Goal: Task Accomplishment & Management: Manage account settings

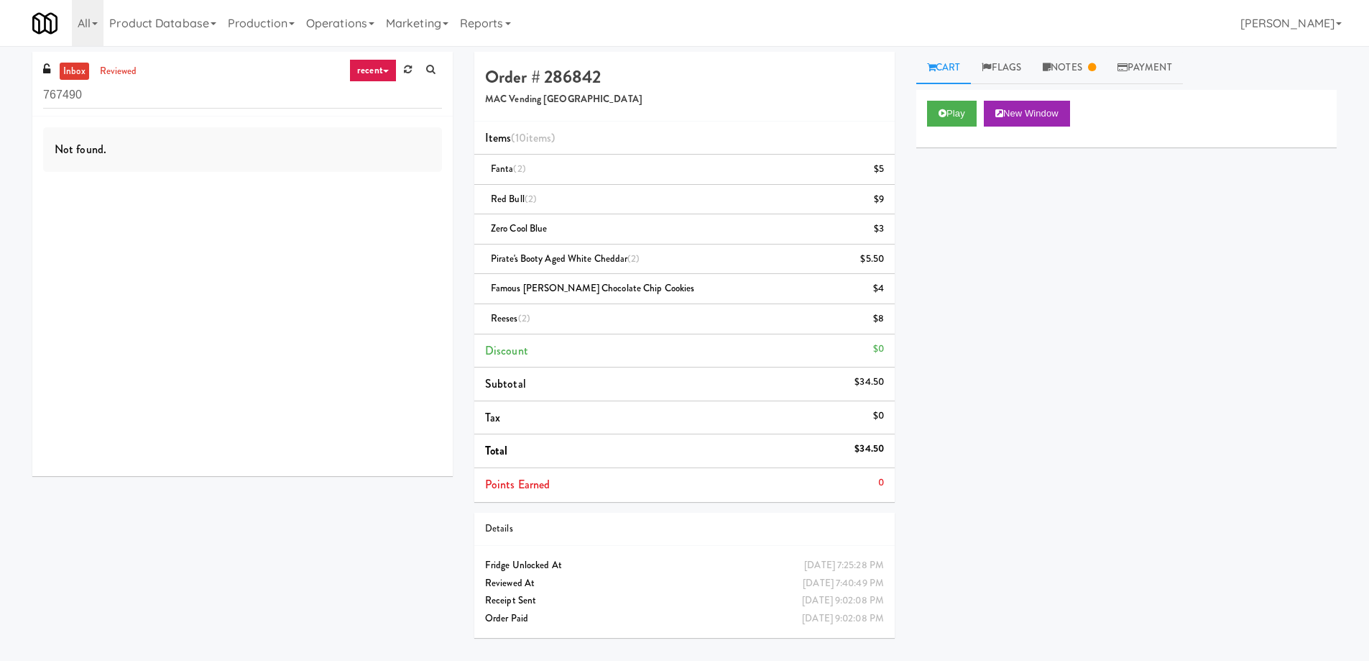
click at [89, 111] on div "inbox reviewed recent all unclear take inventory issue suspicious failed recent…" at bounding box center [242, 84] width 421 height 65
click at [90, 94] on input "767490" at bounding box center [242, 95] width 399 height 27
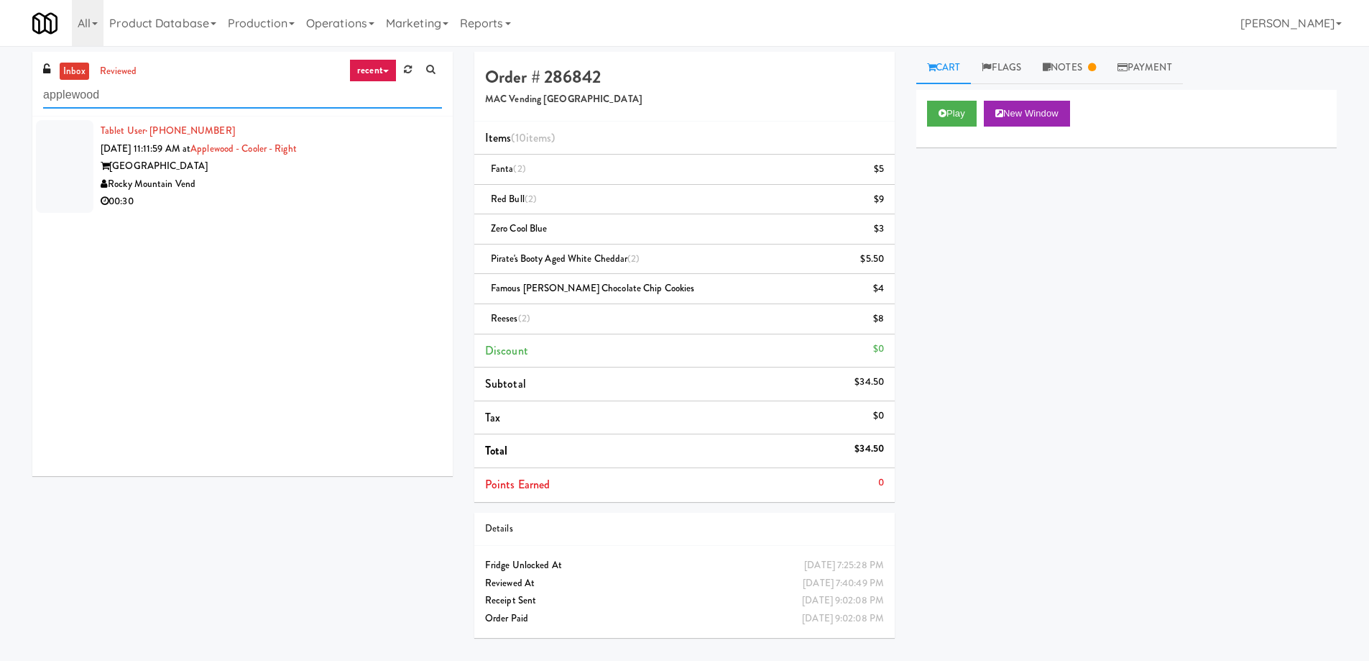
type input "applewood"
click at [295, 180] on div "Rocky Mountain Vend" at bounding box center [271, 184] width 341 height 18
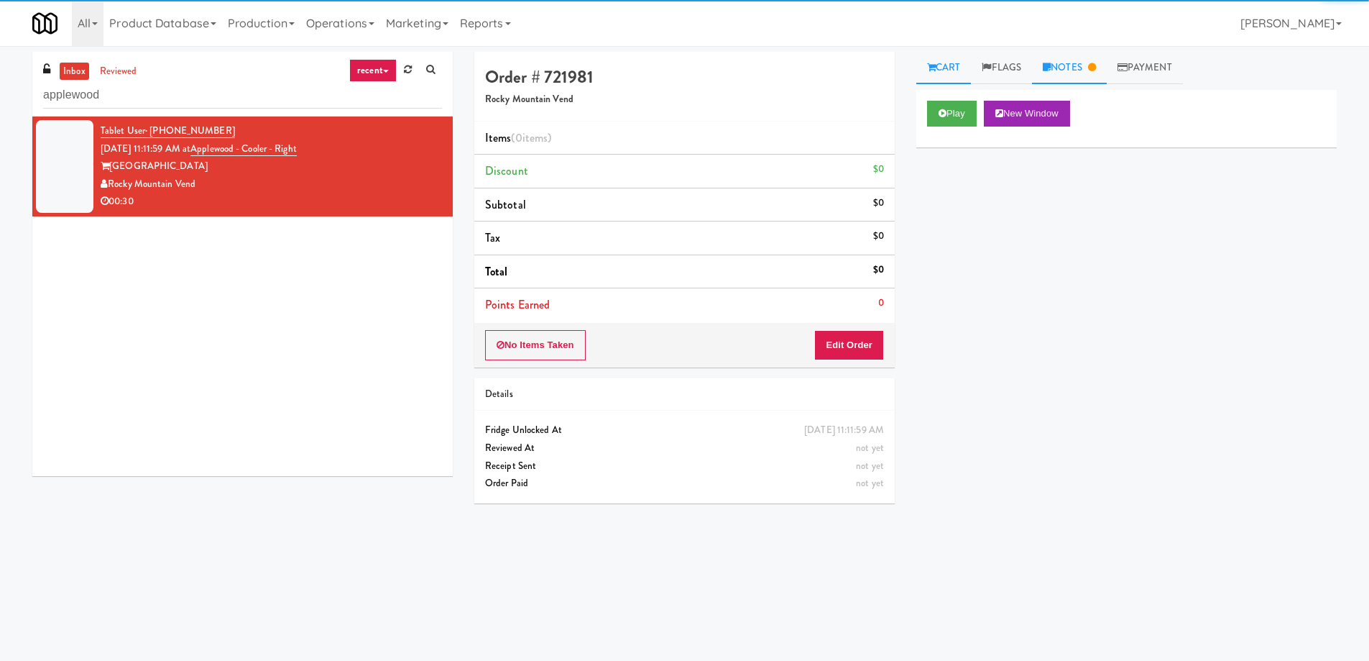
click at [1067, 64] on link "Notes" at bounding box center [1069, 68] width 75 height 32
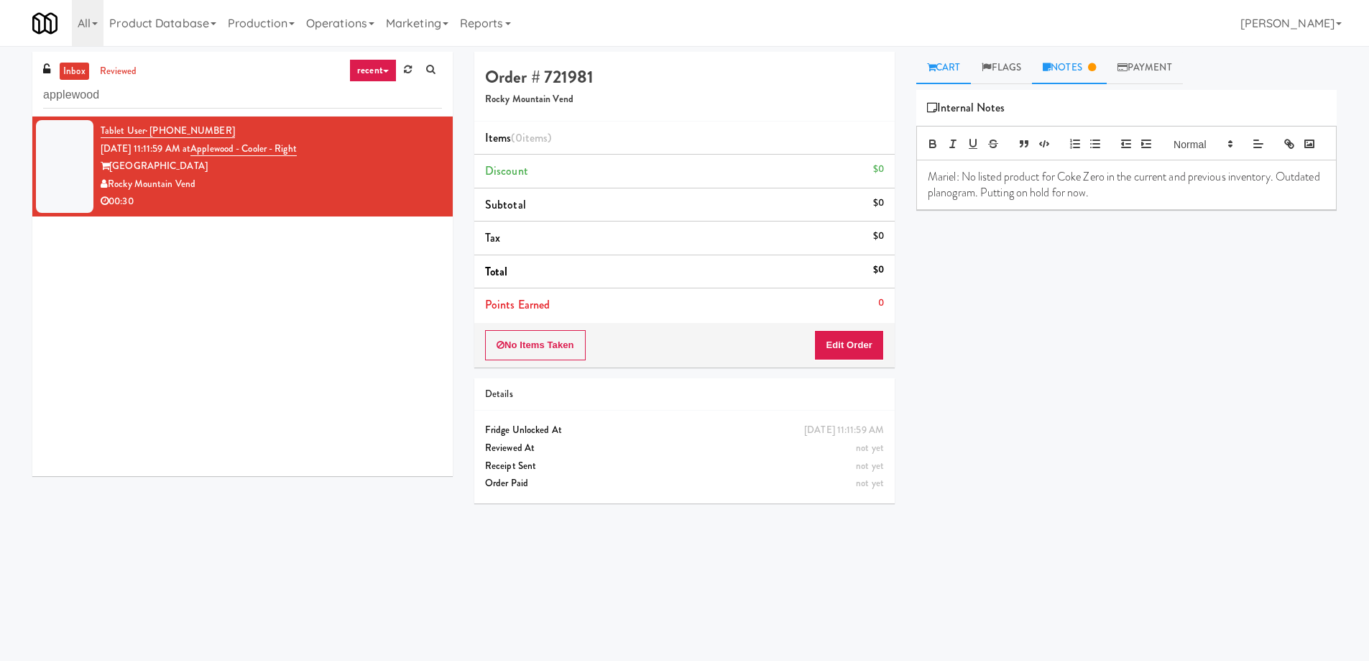
click at [933, 58] on link "Cart" at bounding box center [943, 68] width 55 height 32
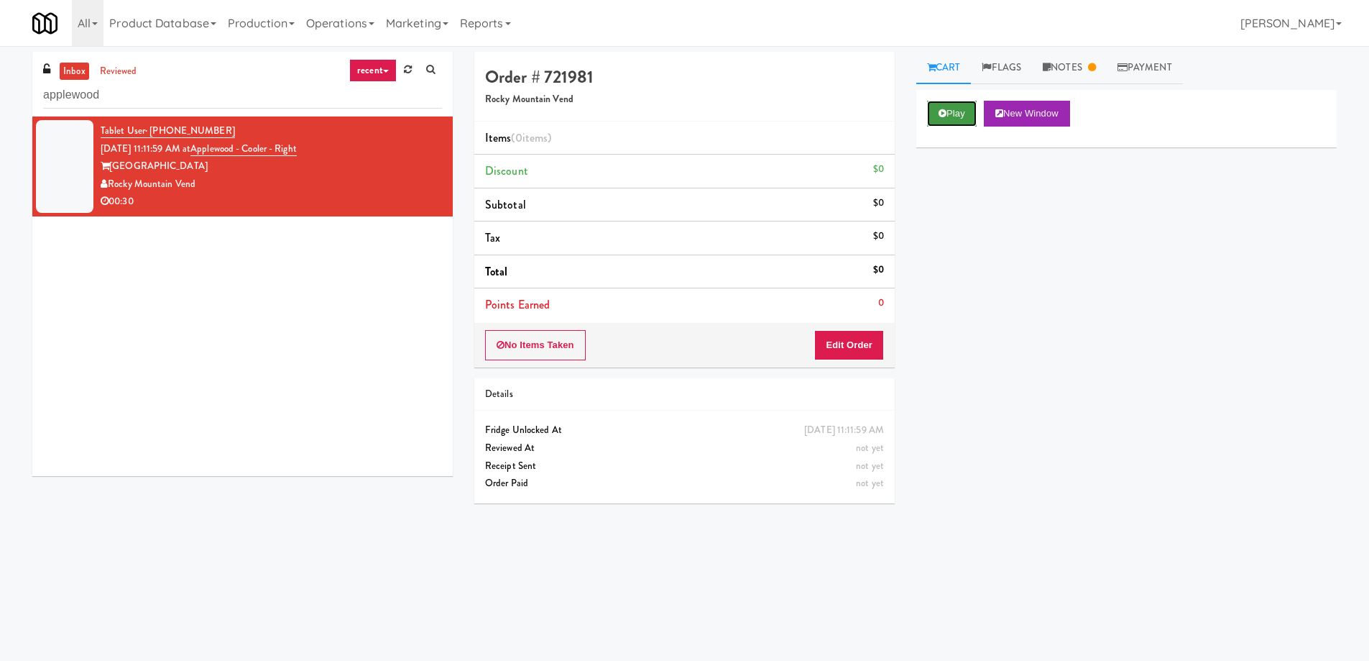
click at [943, 124] on button "Play" at bounding box center [952, 114] width 50 height 26
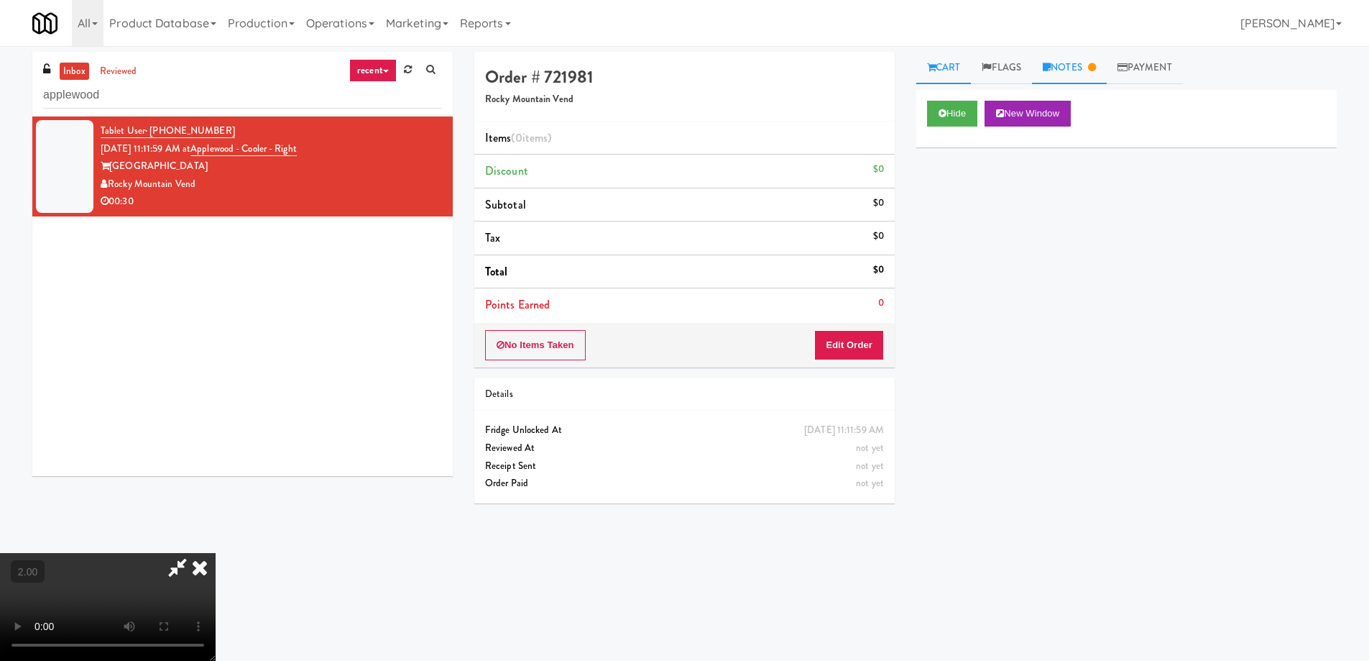
click at [1079, 73] on link "Notes" at bounding box center [1069, 68] width 75 height 32
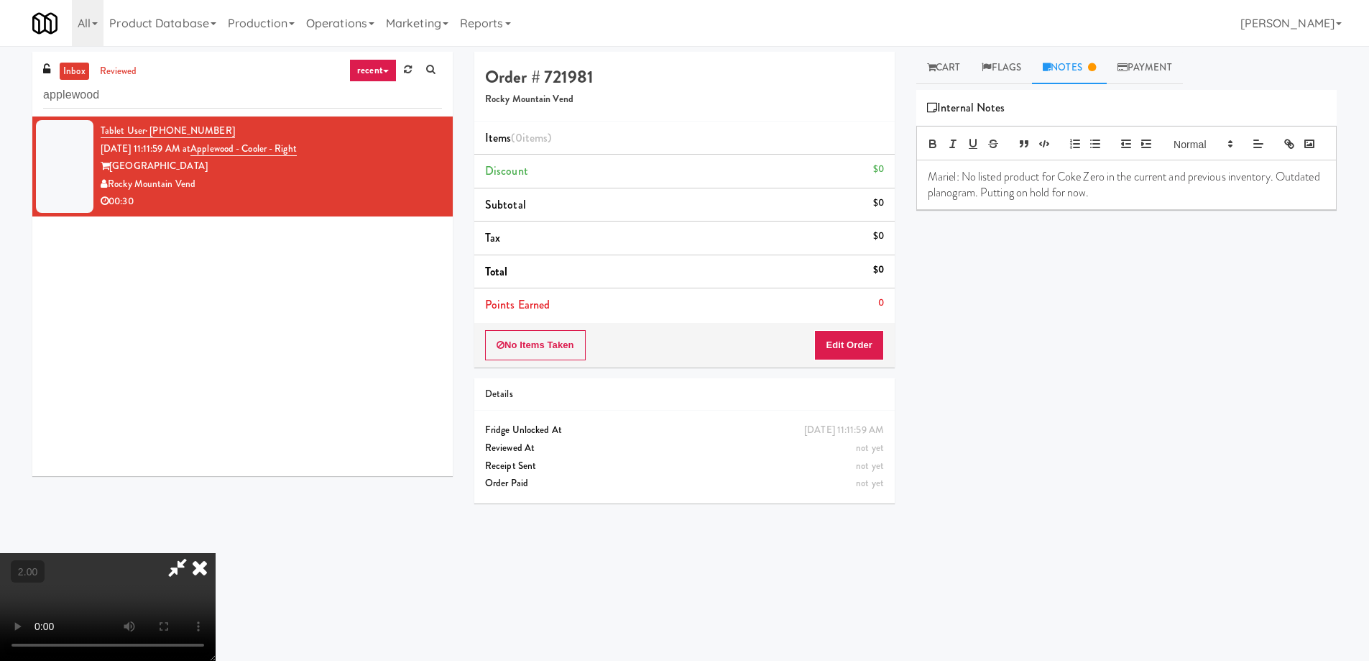
click at [216, 553] on video at bounding box center [108, 607] width 216 height 108
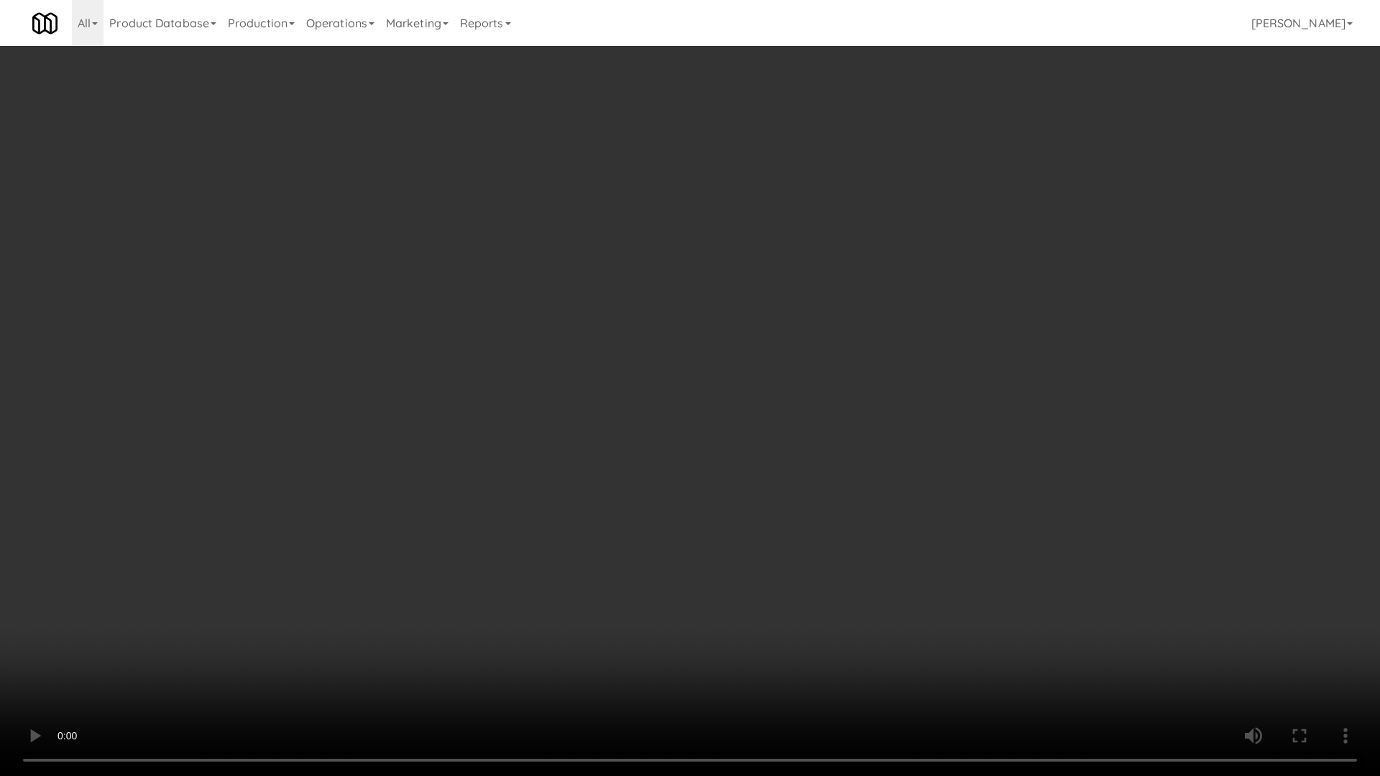
click at [444, 503] on video at bounding box center [690, 388] width 1380 height 776
click at [433, 512] on video at bounding box center [690, 388] width 1380 height 776
click at [579, 490] on video at bounding box center [690, 388] width 1380 height 776
click at [618, 507] on video at bounding box center [690, 388] width 1380 height 776
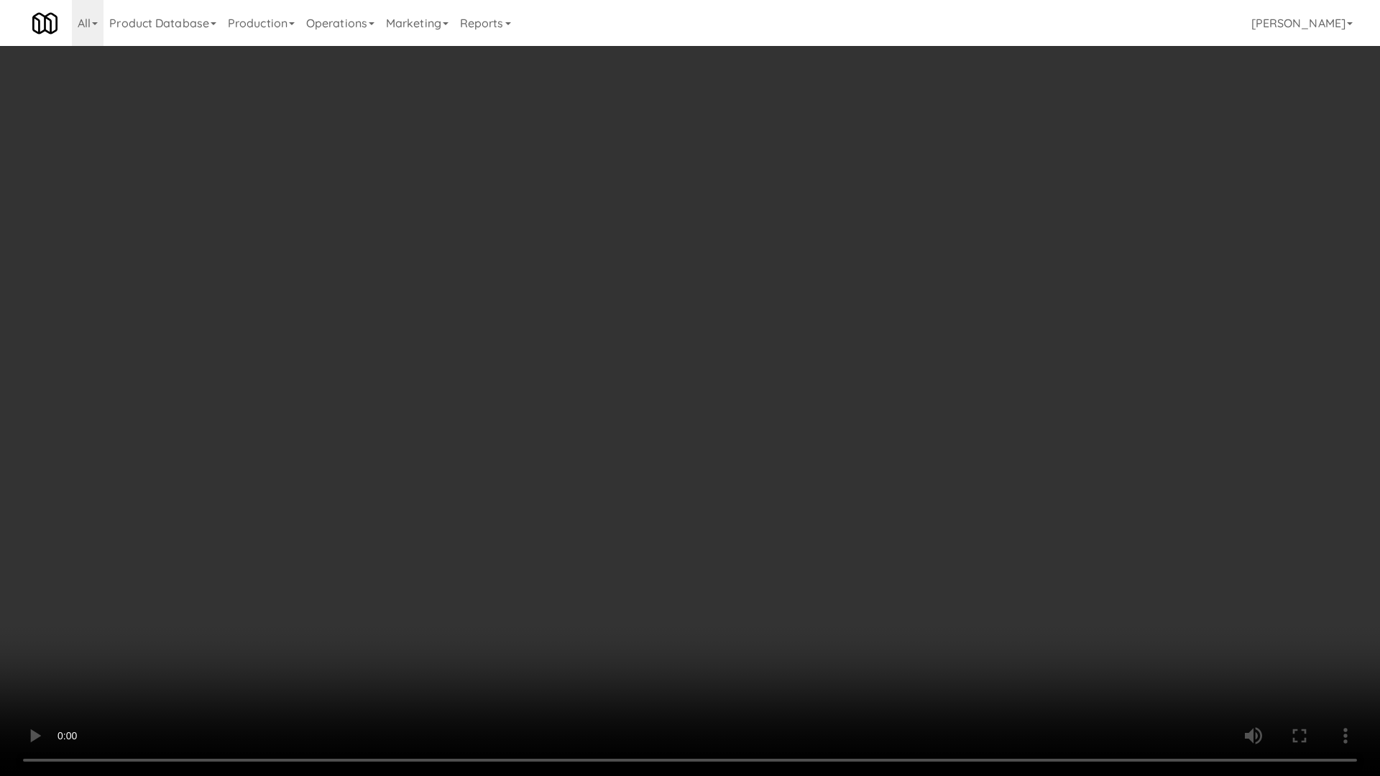
click at [618, 507] on video at bounding box center [690, 388] width 1380 height 776
click at [686, 509] on video at bounding box center [690, 388] width 1380 height 776
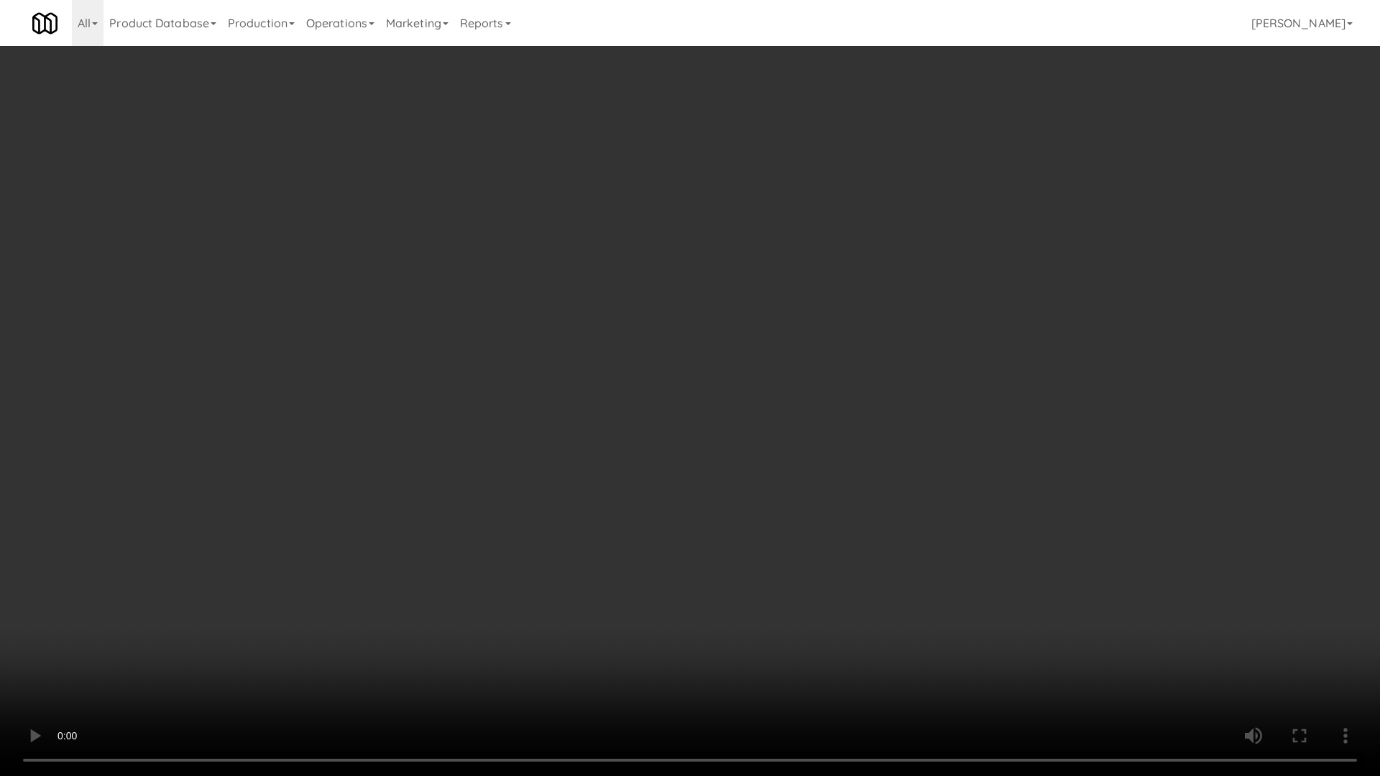
click at [686, 509] on video at bounding box center [690, 388] width 1380 height 776
click at [684, 510] on video at bounding box center [690, 388] width 1380 height 776
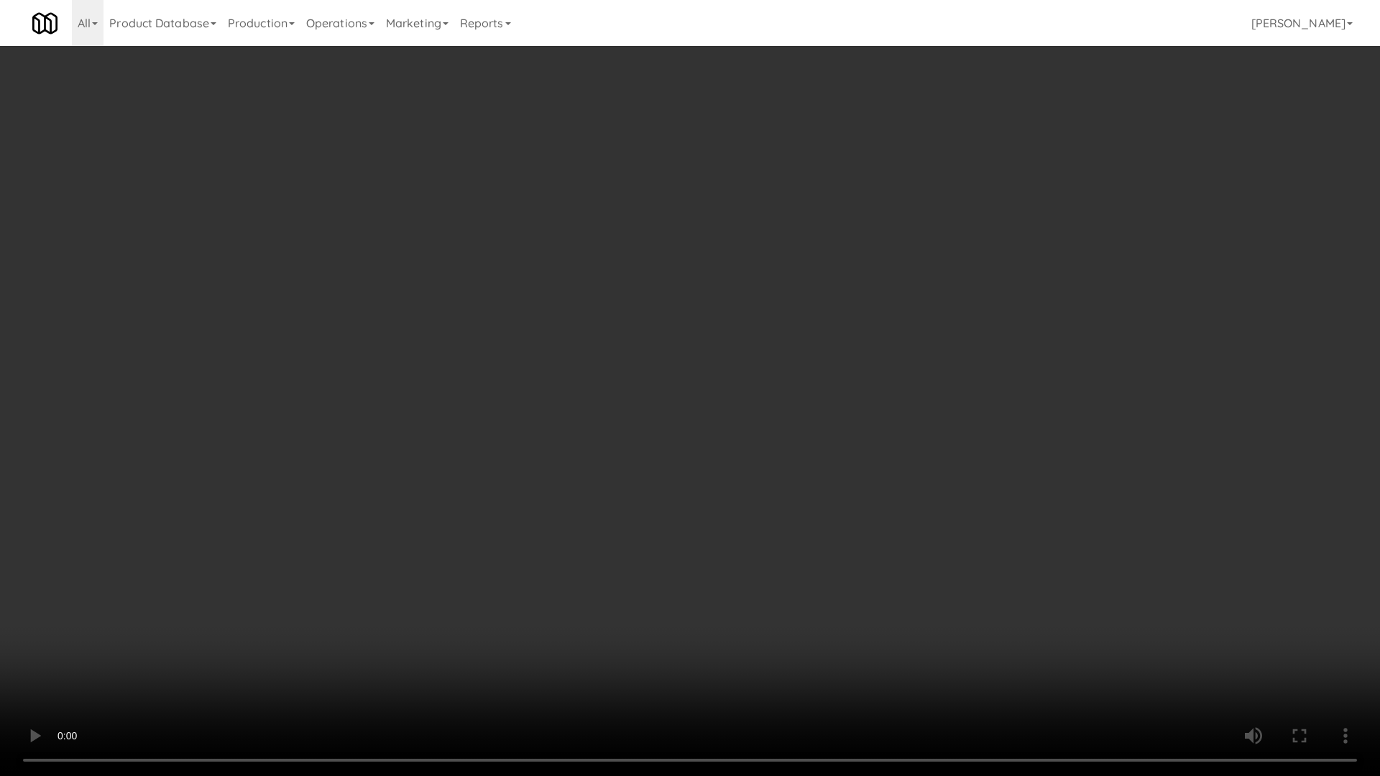
click at [684, 510] on video at bounding box center [690, 388] width 1380 height 776
click at [683, 512] on video at bounding box center [690, 388] width 1380 height 776
click at [683, 513] on video at bounding box center [690, 388] width 1380 height 776
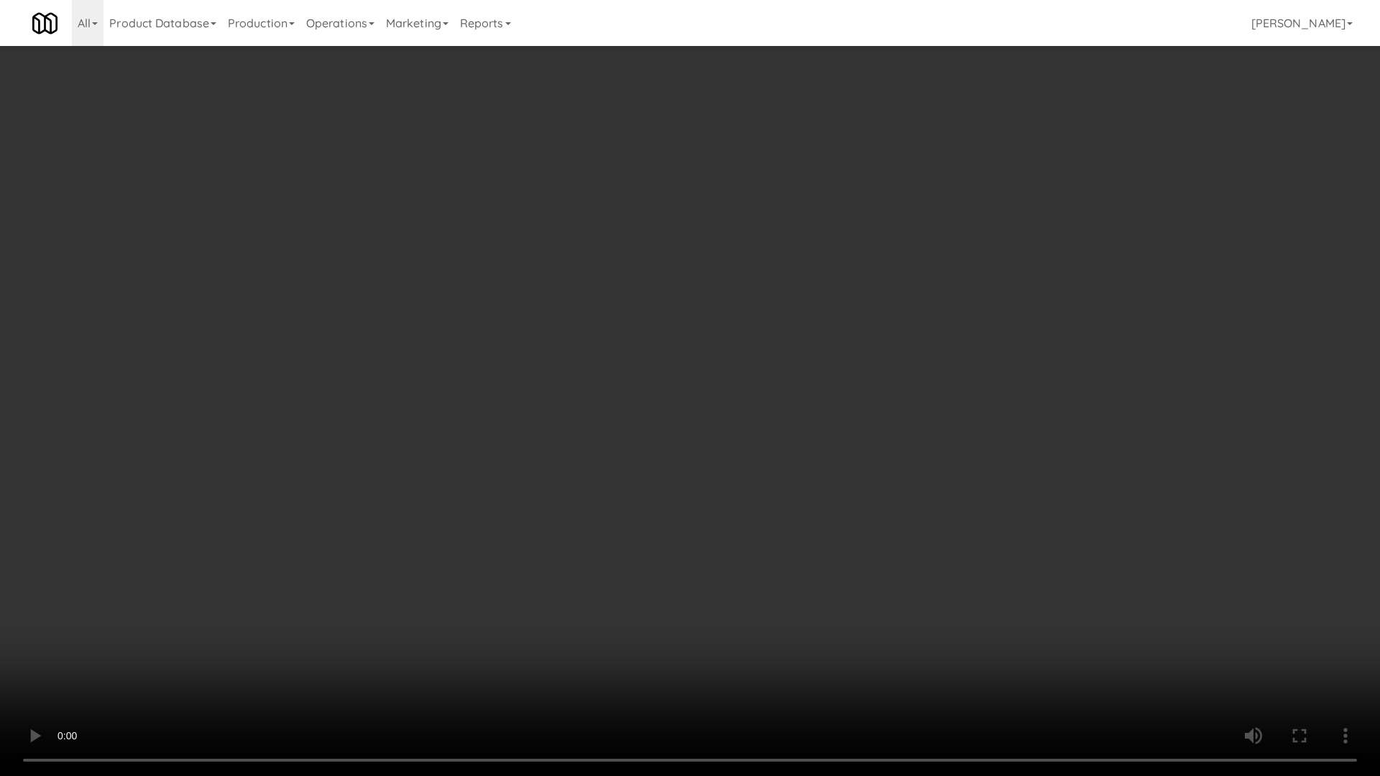
click at [681, 515] on video at bounding box center [690, 388] width 1380 height 776
click at [730, 559] on video at bounding box center [690, 388] width 1380 height 776
click at [769, 551] on video at bounding box center [690, 388] width 1380 height 776
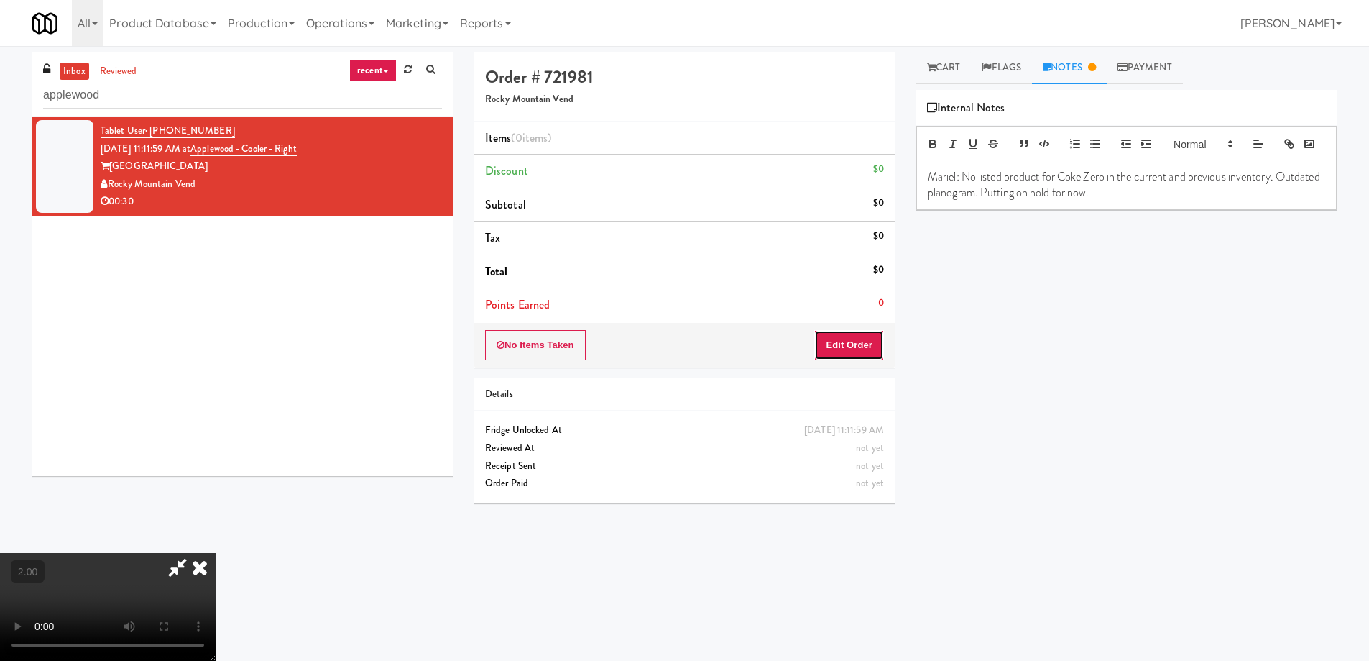
click at [851, 352] on button "Edit Order" at bounding box center [849, 345] width 70 height 30
click at [1160, 210] on div "Mariel: No listed product for Coke Zero in the current and previous inventory. …" at bounding box center [1126, 185] width 419 height 50
click at [931, 233] on p "customer" at bounding box center [1127, 225] width 398 height 16
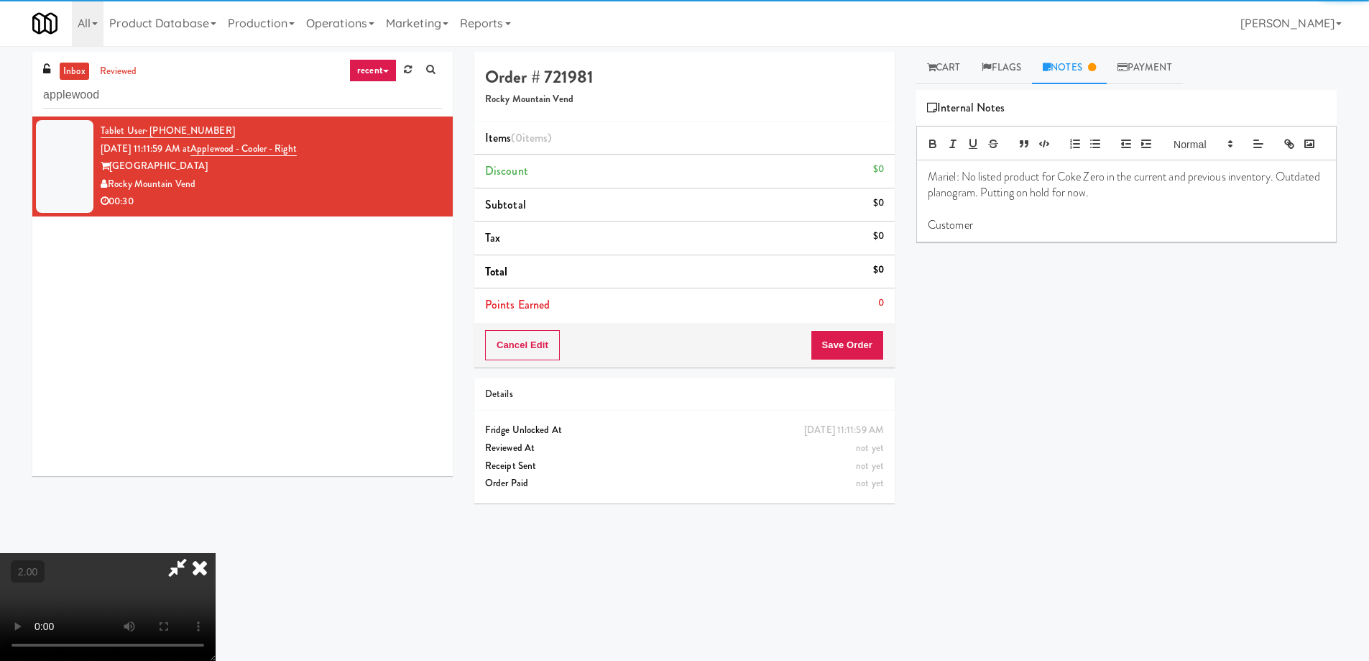
click at [988, 233] on p "Customer" at bounding box center [1127, 225] width 398 height 16
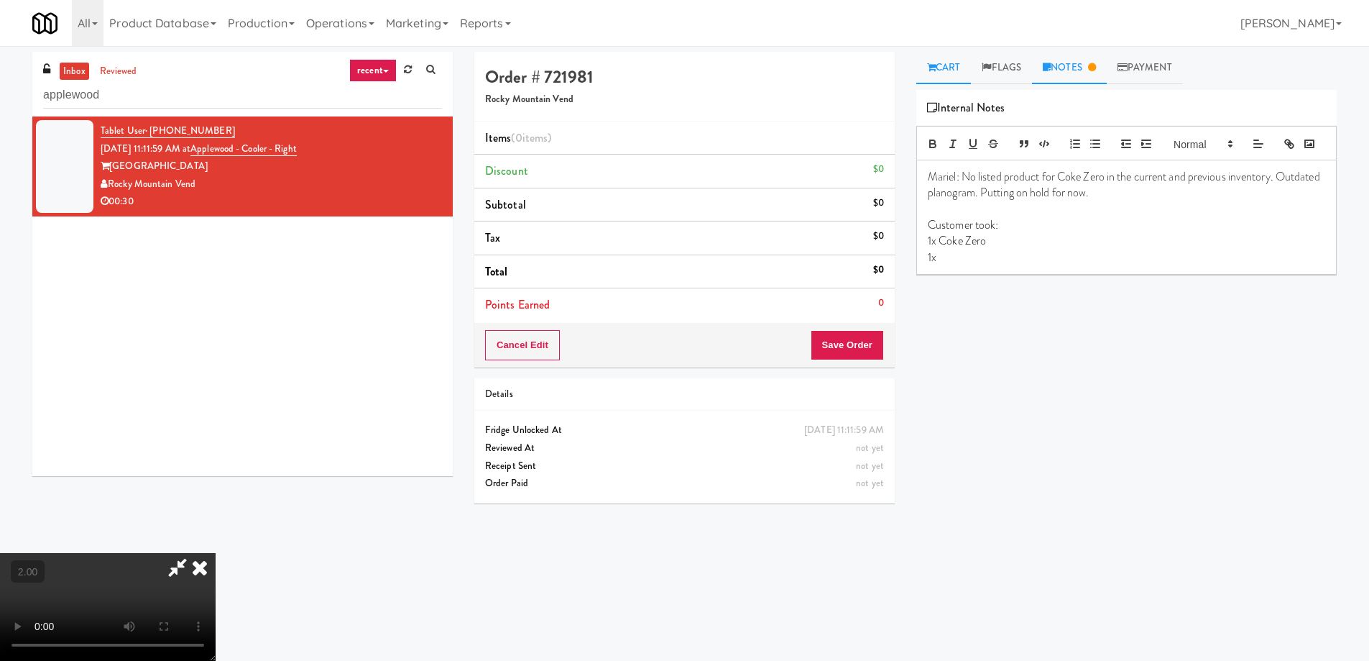
click at [937, 73] on link "Cart" at bounding box center [943, 68] width 55 height 32
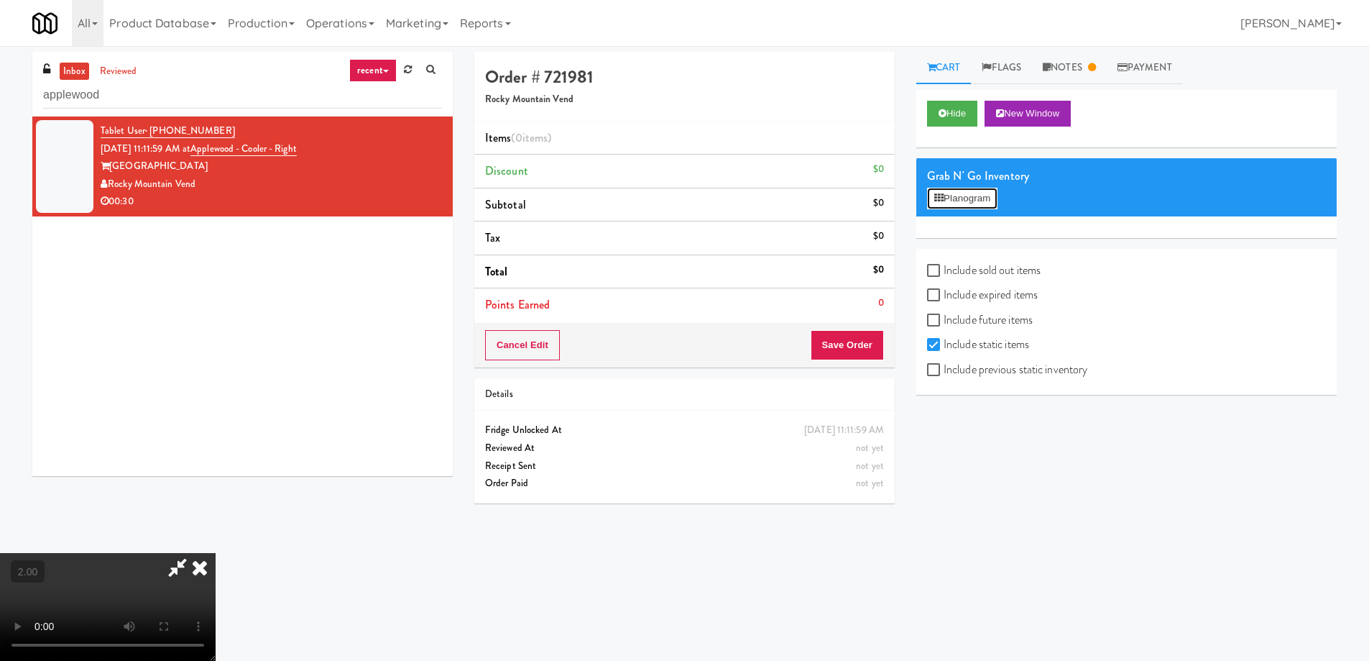
drag, startPoint x: 957, startPoint y: 202, endPoint x: 1008, endPoint y: 353, distance: 159.3
click at [1033, 311] on div "Hide New Window Grab N' Go Inventory Planogram Include sold out items Include e…" at bounding box center [1126, 242] width 421 height 305
click at [939, 370] on input "Include previous static inventory" at bounding box center [935, 370] width 17 height 12
checkbox input "true"
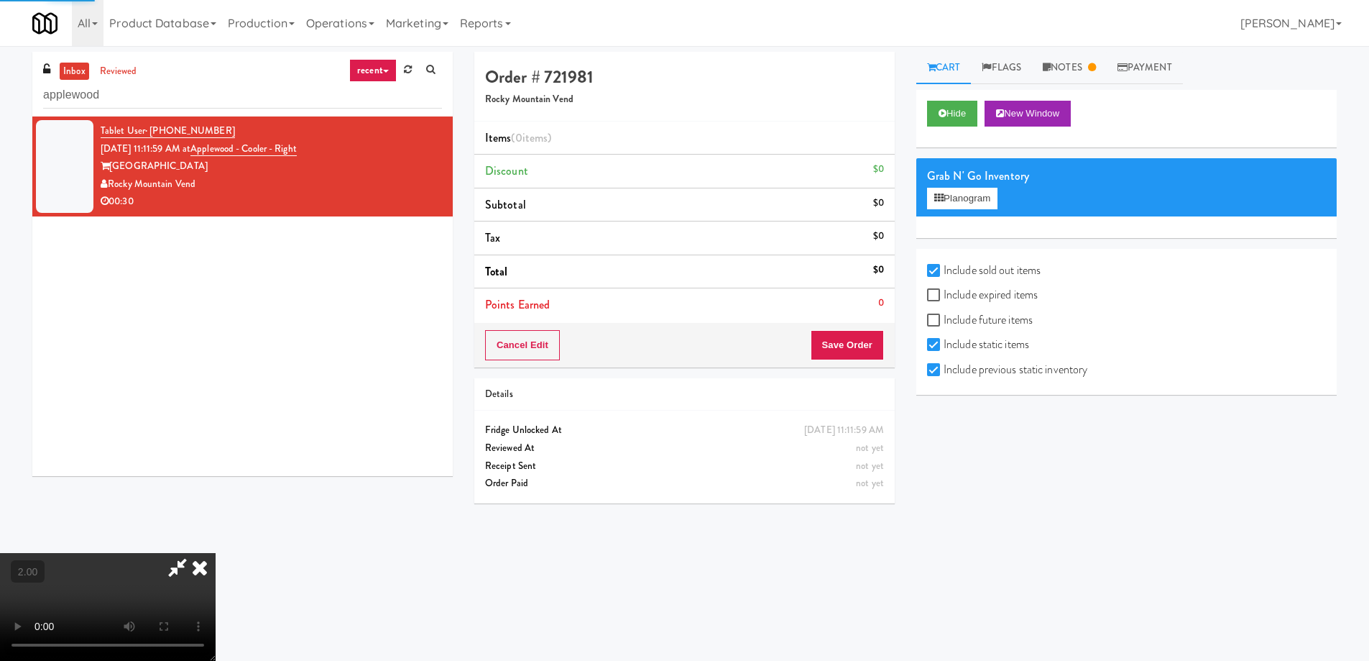
click at [946, 290] on label "Include expired items" at bounding box center [982, 295] width 111 height 22
click at [944, 290] on input "Include expired items" at bounding box center [935, 296] width 17 height 12
checkbox input "true"
click at [947, 198] on button "Planogram" at bounding box center [962, 199] width 70 height 22
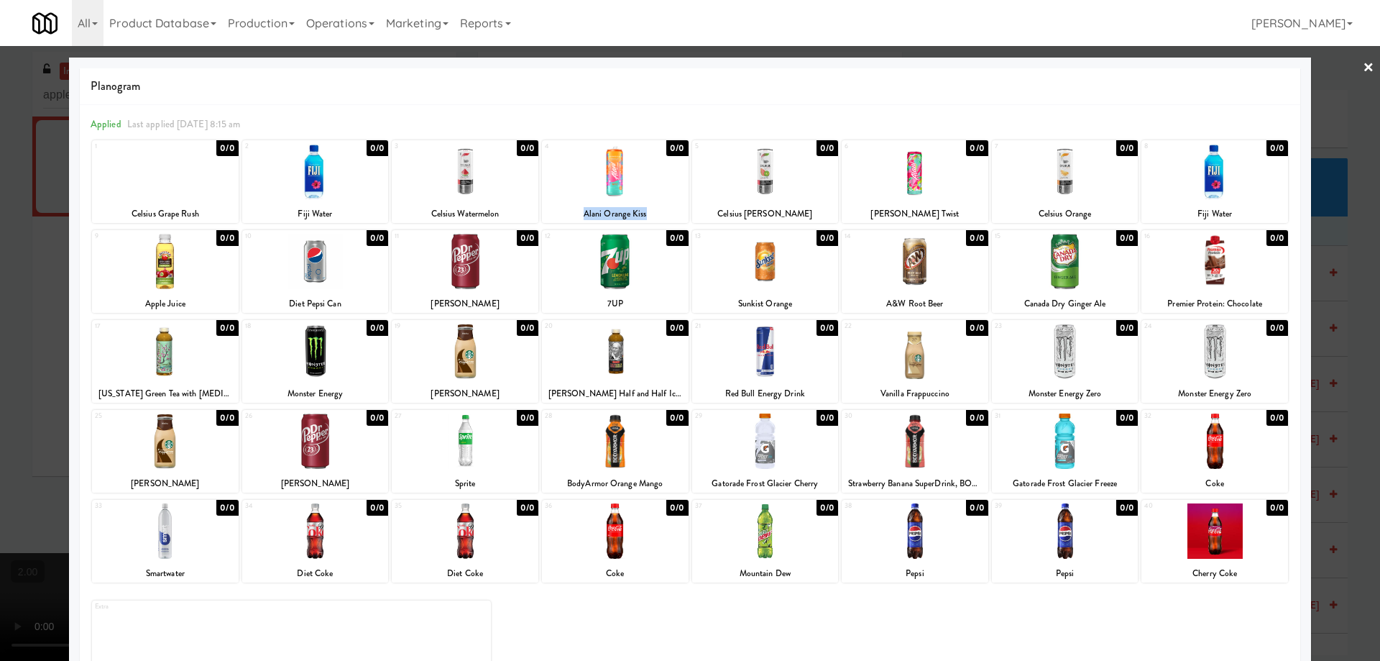
drag, startPoint x: 557, startPoint y: 214, endPoint x: 657, endPoint y: 214, distance: 99.9
click at [657, 214] on div "Alani Orange Kiss" at bounding box center [615, 214] width 142 height 18
copy div "Alani Orange Kiss"
click at [0, 292] on div at bounding box center [690, 330] width 1380 height 661
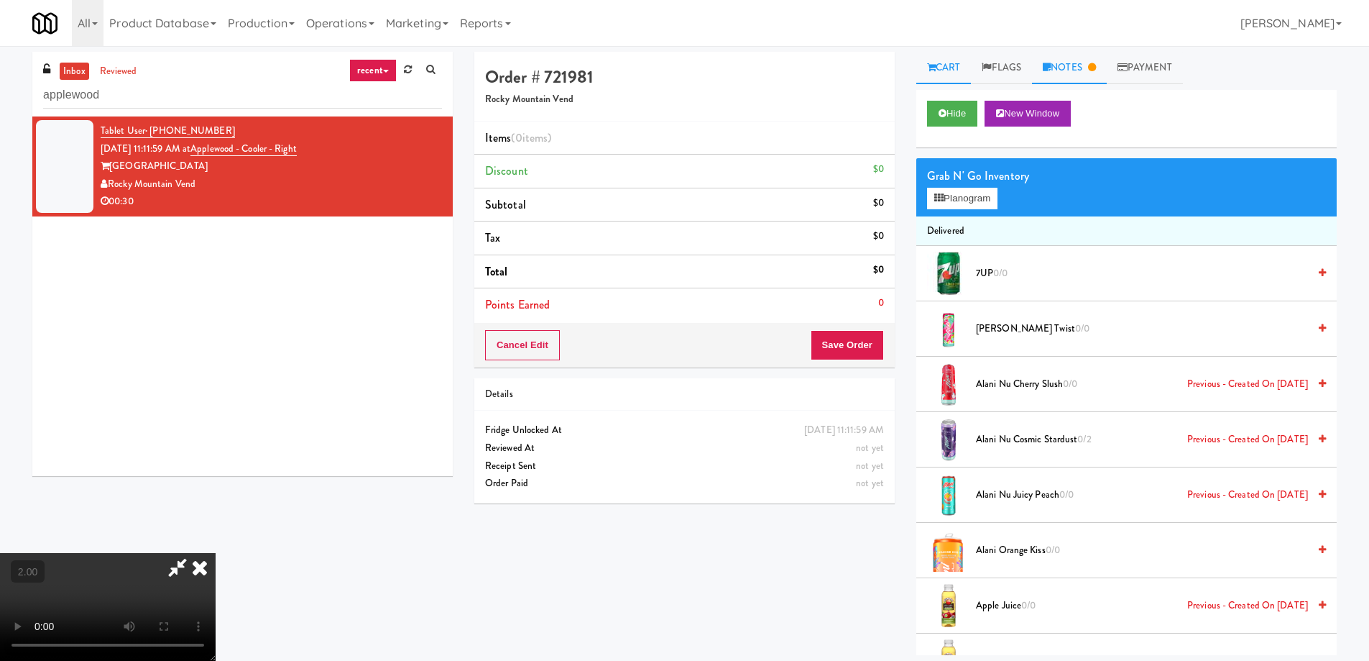
click at [1075, 73] on link "Notes" at bounding box center [1069, 68] width 75 height 32
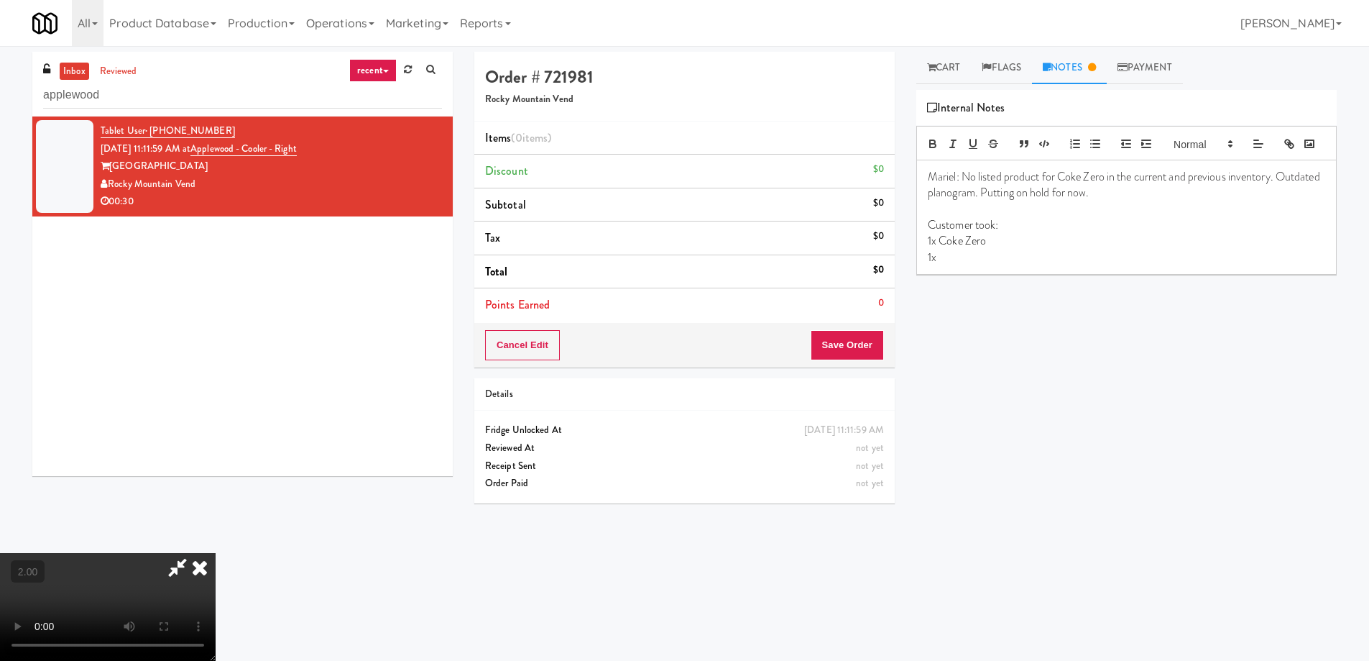
drag, startPoint x: 968, startPoint y: 290, endPoint x: 964, endPoint y: 283, distance: 8.4
click at [968, 274] on div "Mariel: No listed product for Coke Zero in the current and previous inventory. …" at bounding box center [1126, 217] width 419 height 114
click at [947, 66] on link "Cart" at bounding box center [943, 68] width 55 height 32
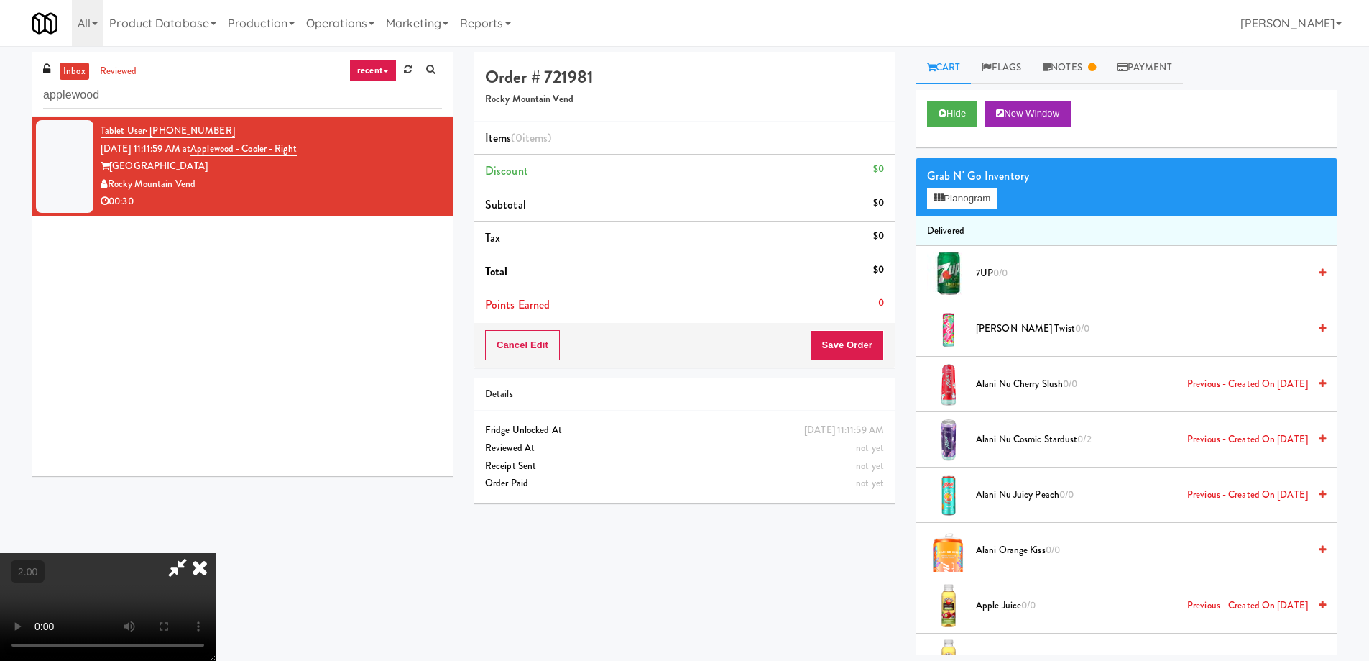
click at [216, 553] on video at bounding box center [108, 607] width 216 height 108
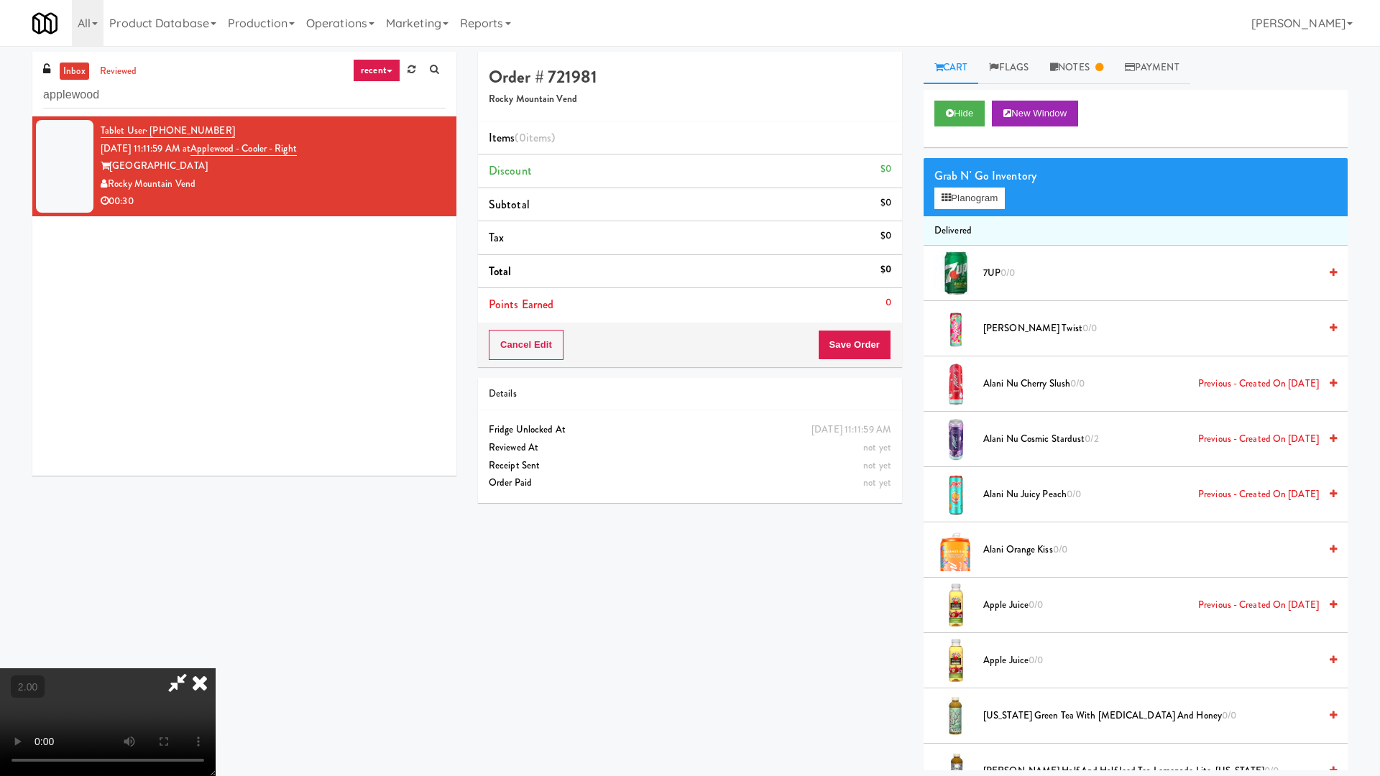
click at [216, 660] on video at bounding box center [108, 722] width 216 height 108
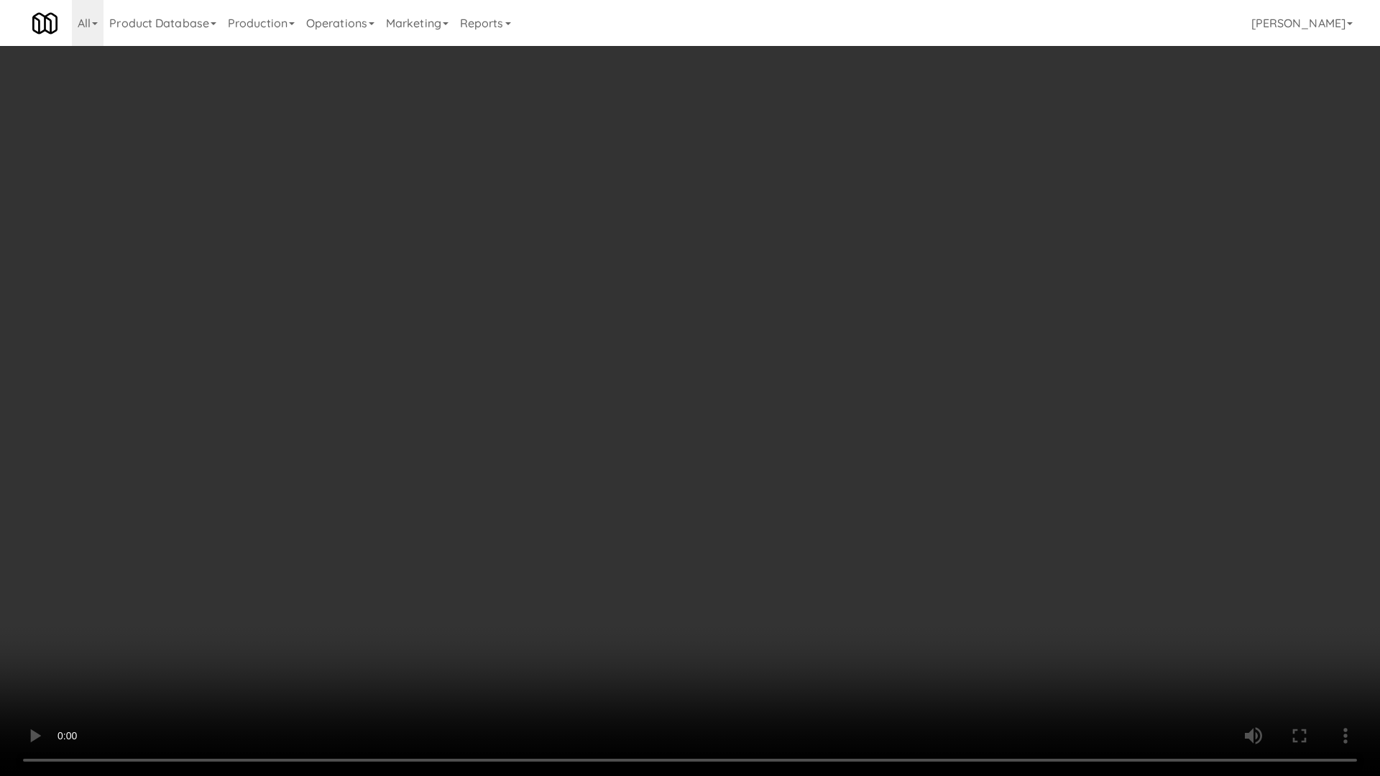
click at [783, 548] on video at bounding box center [690, 388] width 1380 height 776
click at [799, 556] on video at bounding box center [690, 388] width 1380 height 776
click at [730, 595] on video at bounding box center [690, 388] width 1380 height 776
click at [848, 597] on video at bounding box center [690, 388] width 1380 height 776
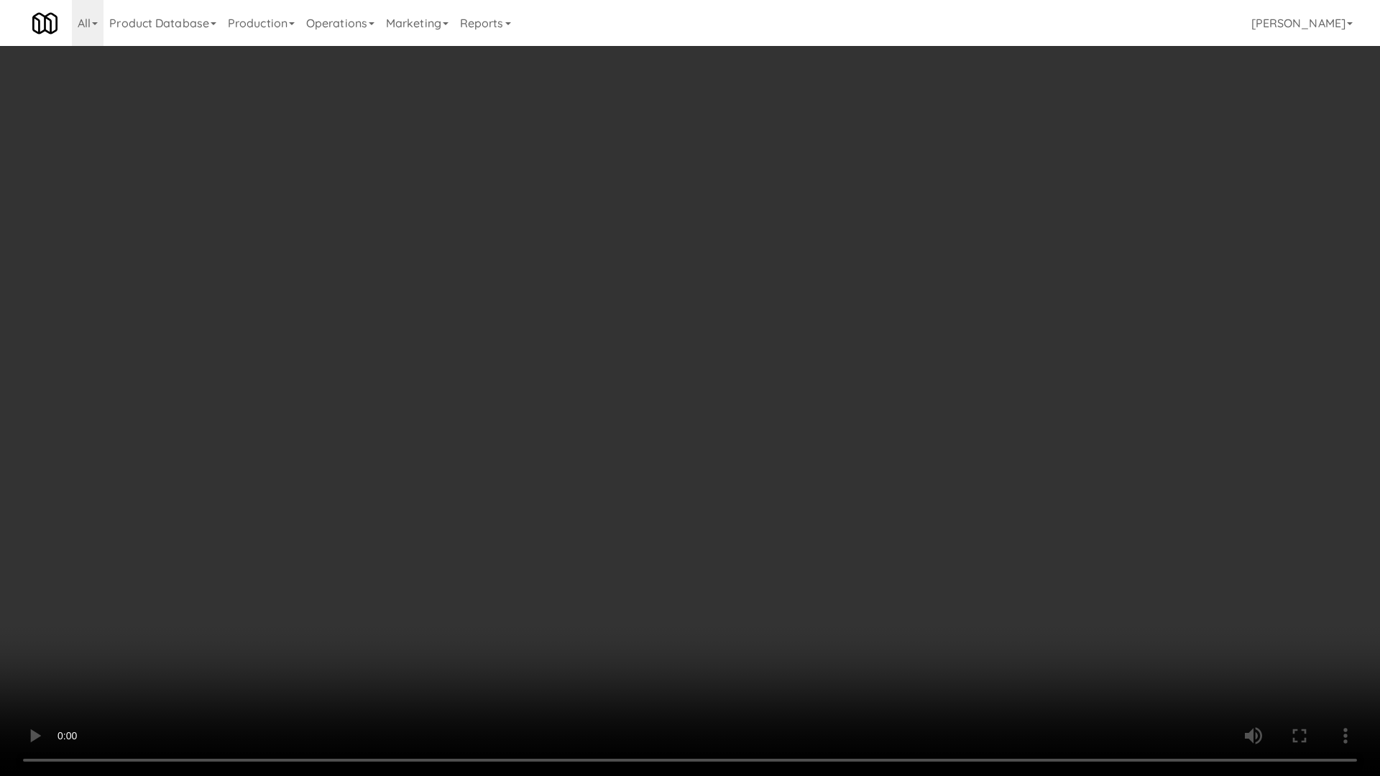
click at [848, 597] on video at bounding box center [690, 388] width 1380 height 776
click at [876, 515] on video at bounding box center [690, 388] width 1380 height 776
click at [880, 509] on video at bounding box center [690, 388] width 1380 height 776
click at [887, 496] on video at bounding box center [690, 388] width 1380 height 776
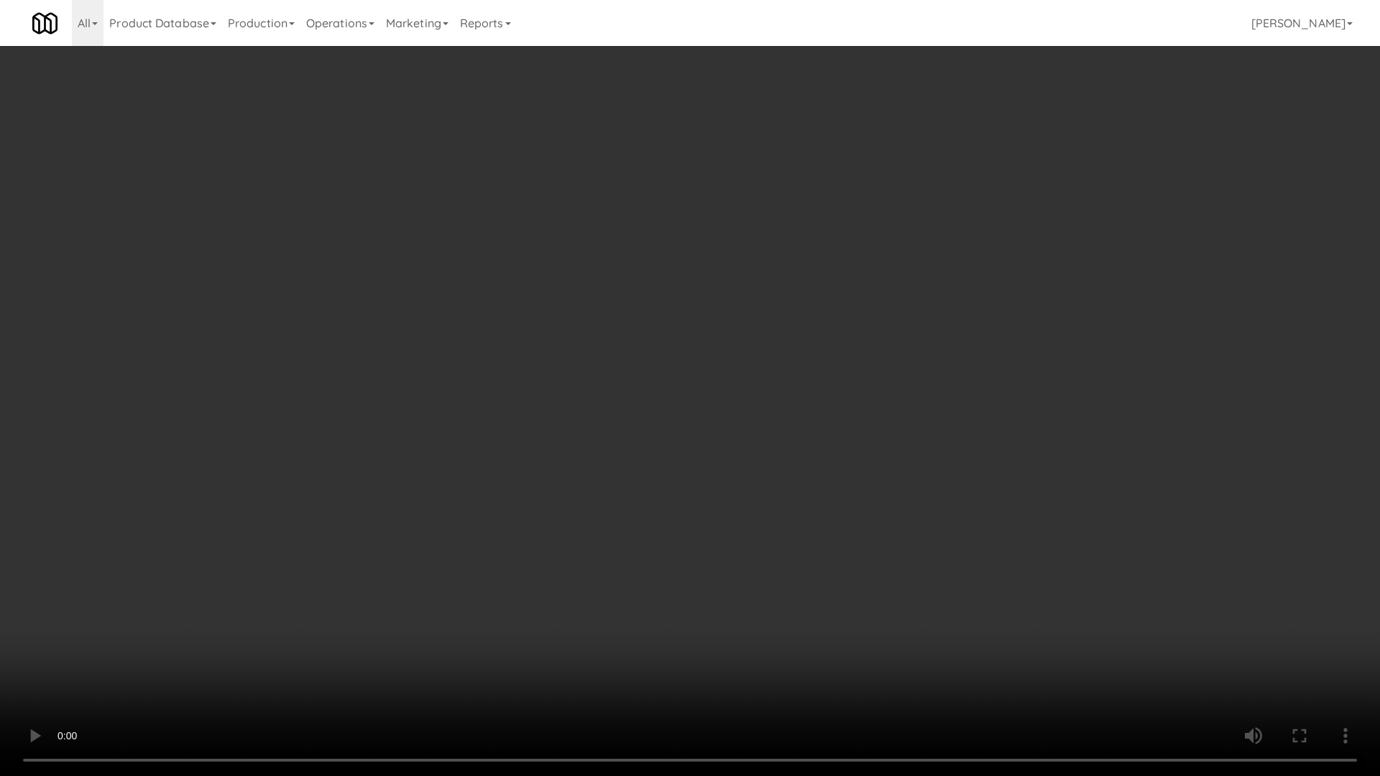
click at [655, 447] on video at bounding box center [690, 388] width 1380 height 776
click at [655, 445] on video at bounding box center [690, 388] width 1380 height 776
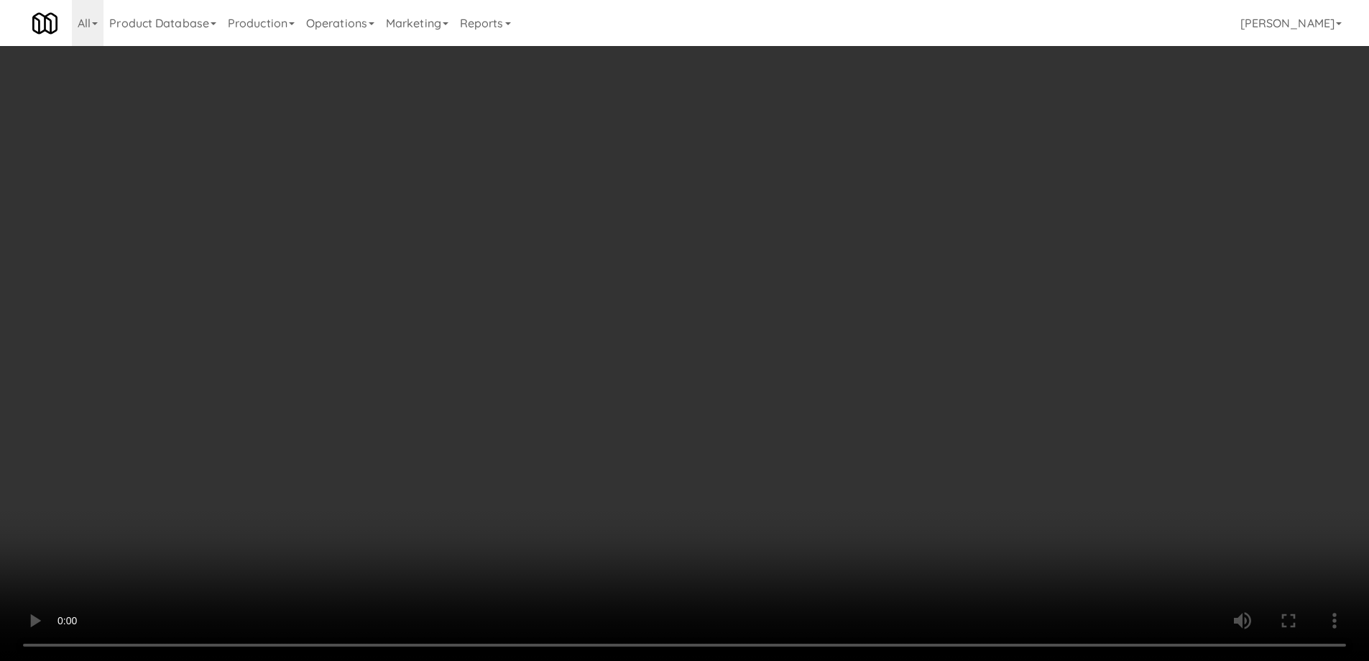
click at [957, 67] on link "Cart" at bounding box center [943, 68] width 55 height 32
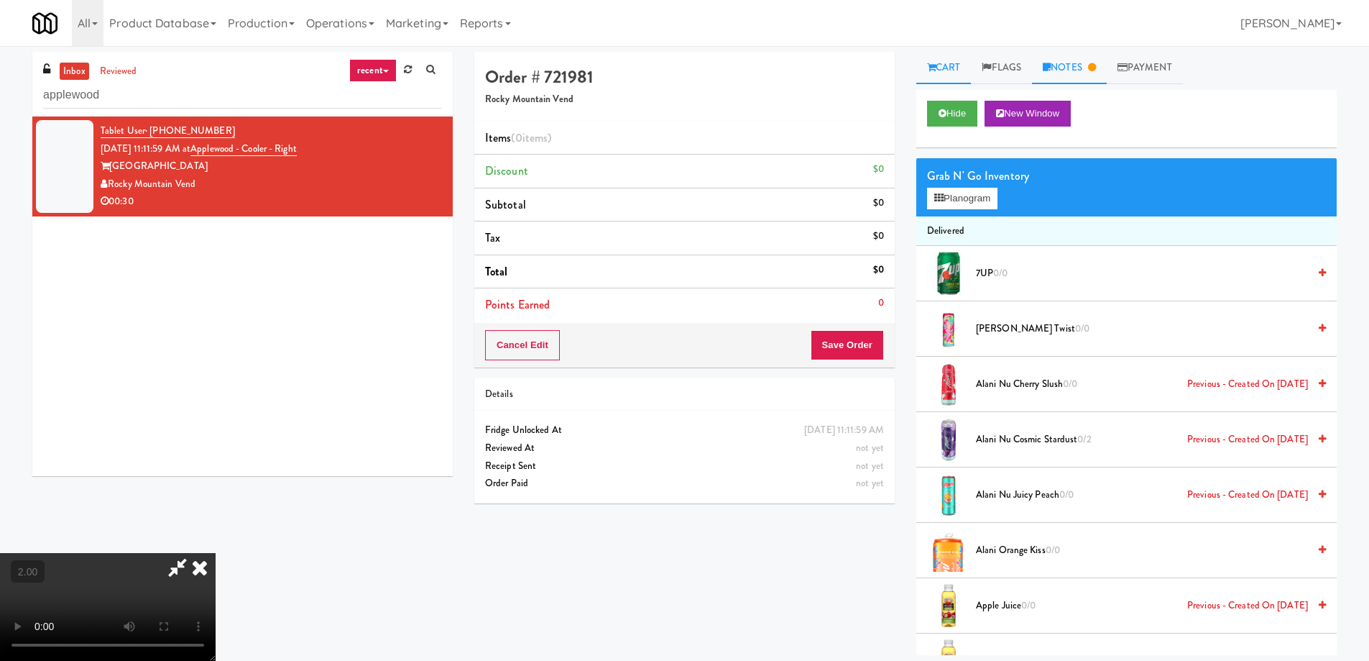
click at [1073, 72] on link "Notes" at bounding box center [1069, 68] width 75 height 32
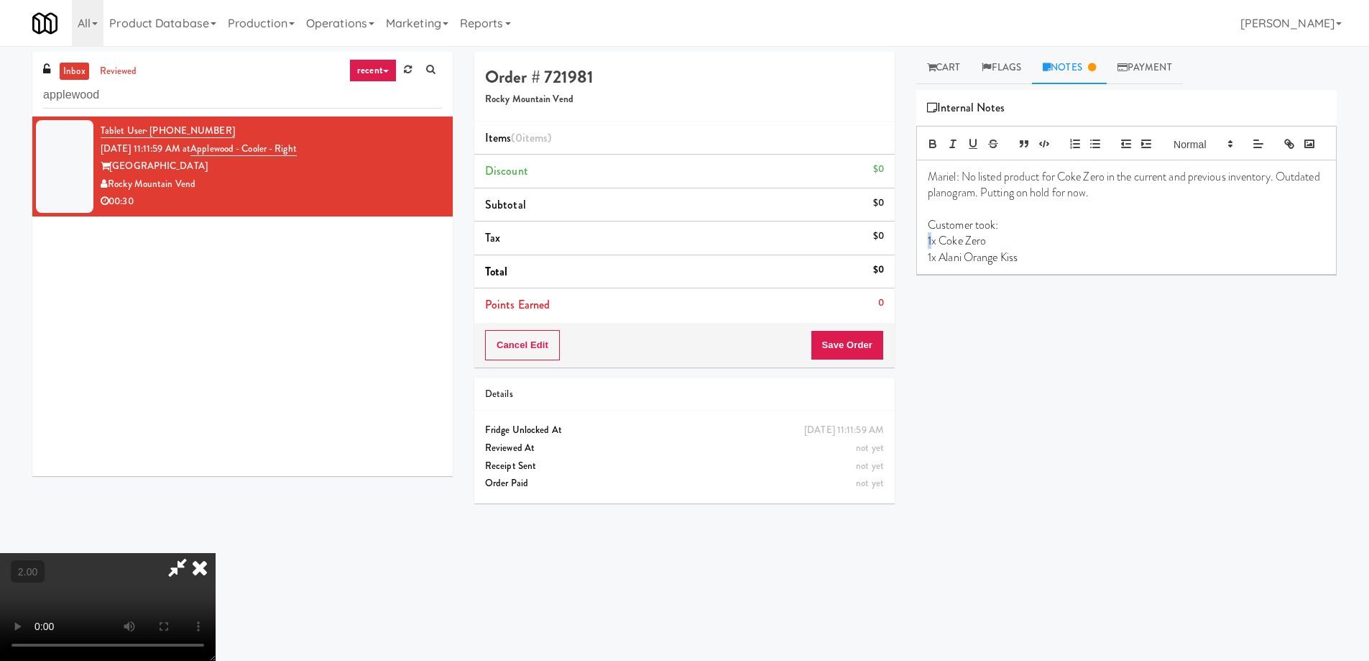
click at [928, 249] on p "1x Coke Zero" at bounding box center [1127, 241] width 398 height 16
click at [1031, 376] on div "Hide New Window Grab N' Go Inventory Planogram Delivered 7UP 0/0 [PERSON_NAME] …" at bounding box center [1126, 359] width 421 height 539
click at [216, 553] on icon at bounding box center [200, 567] width 32 height 29
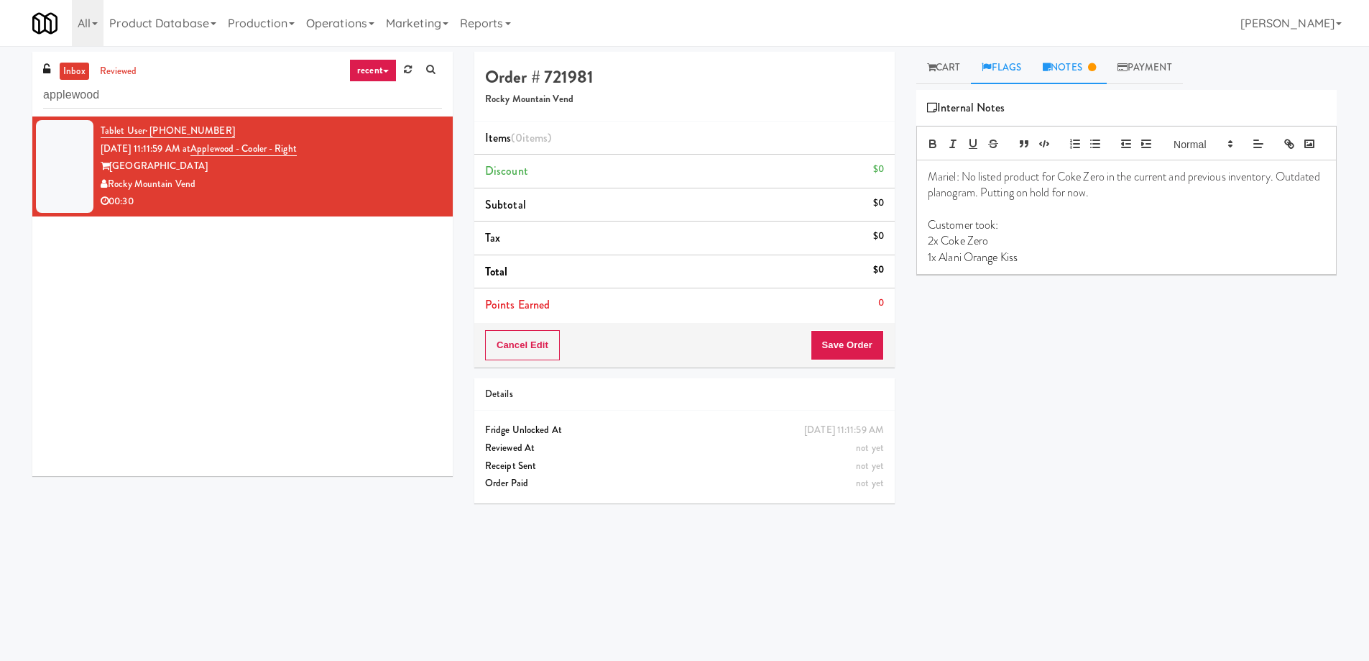
click at [1002, 75] on link "Flags" at bounding box center [1001, 68] width 61 height 32
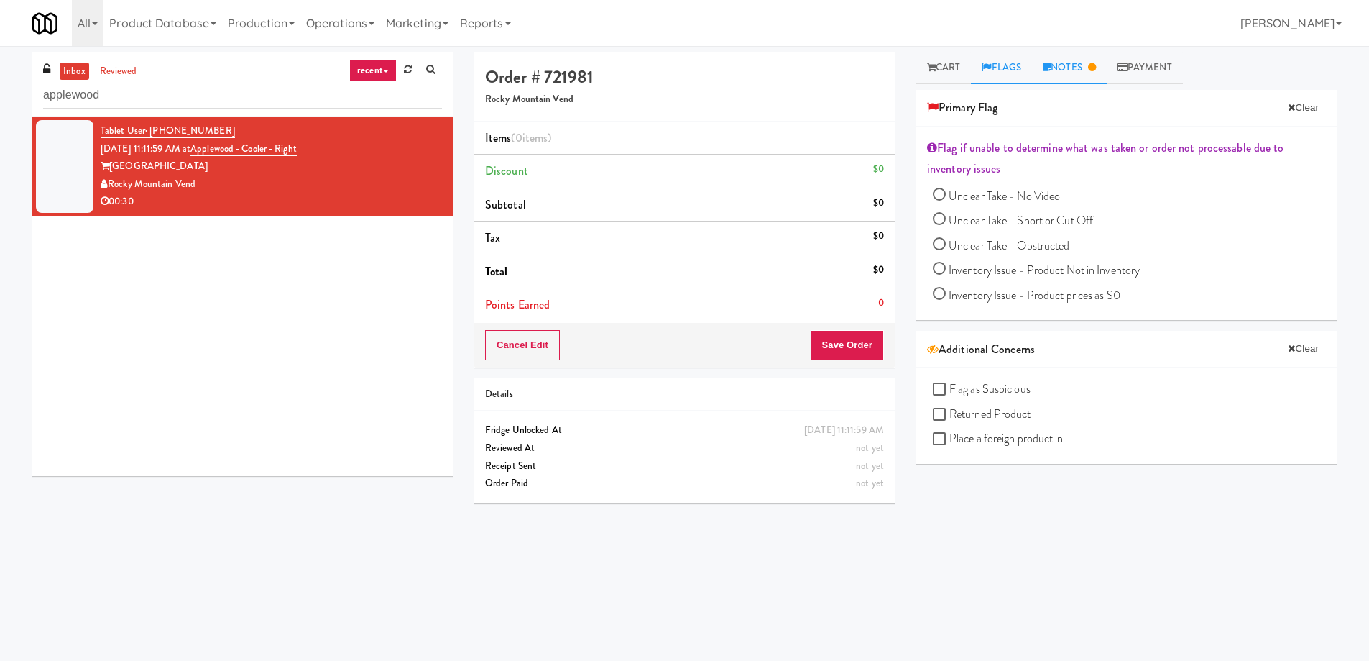
click at [1076, 68] on link "Notes" at bounding box center [1069, 68] width 75 height 32
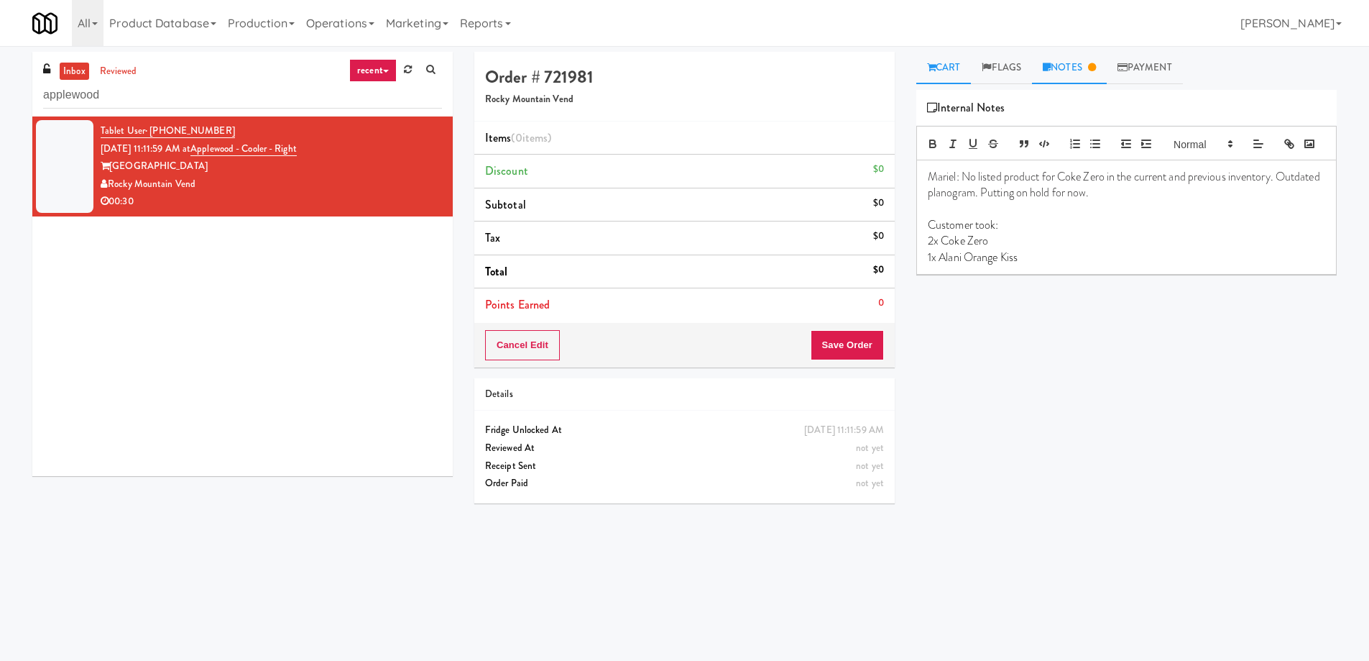
click at [942, 69] on link "Cart" at bounding box center [943, 68] width 55 height 32
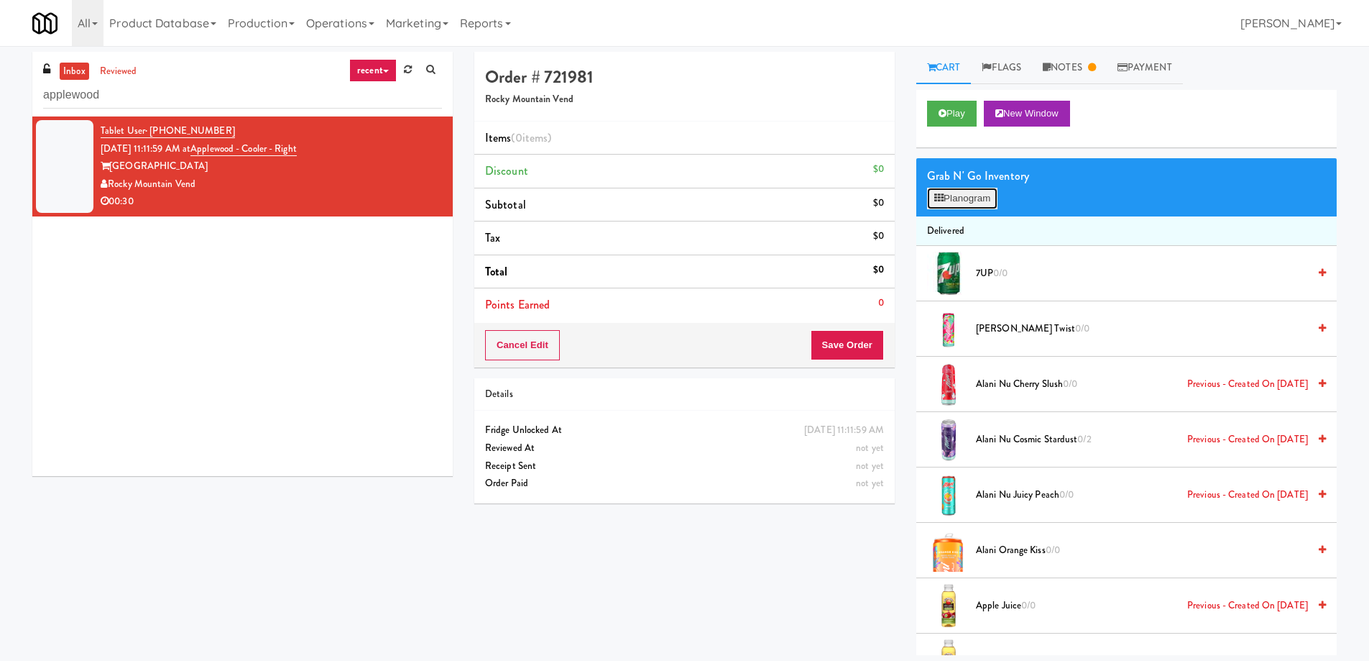
click at [962, 198] on button "Planogram" at bounding box center [962, 199] width 70 height 22
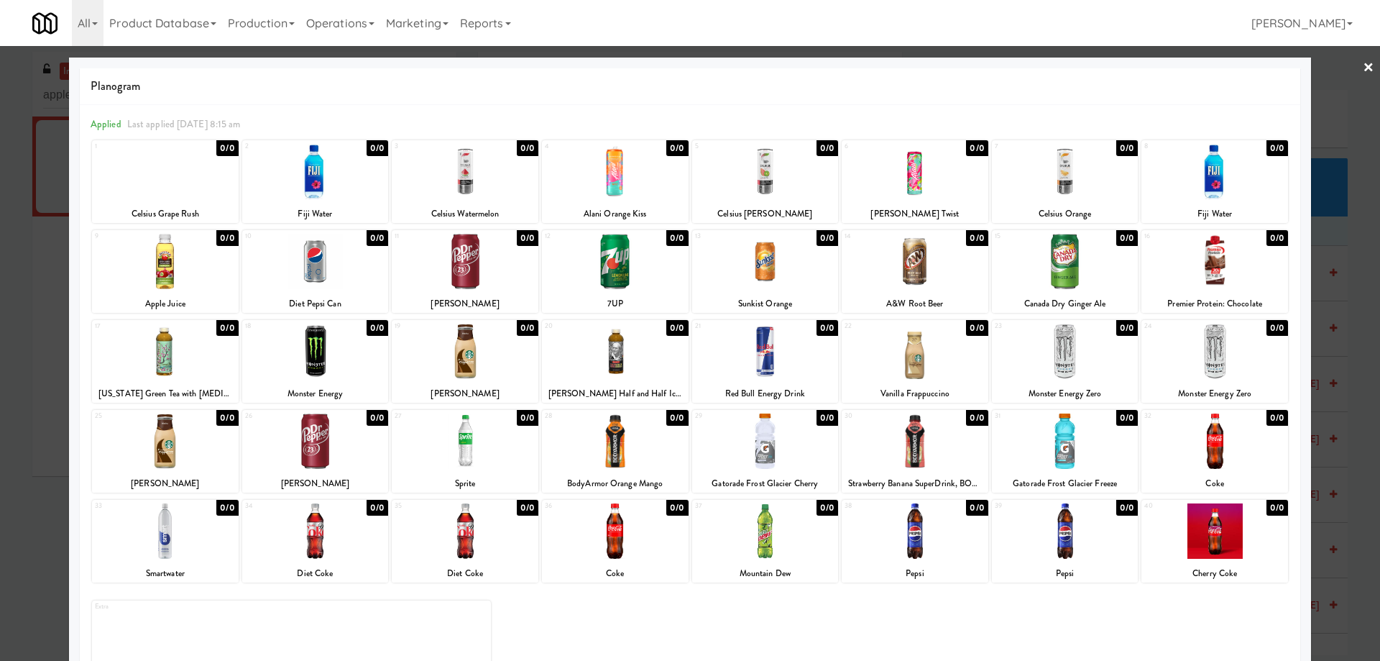
click at [0, 467] on div at bounding box center [690, 330] width 1380 height 661
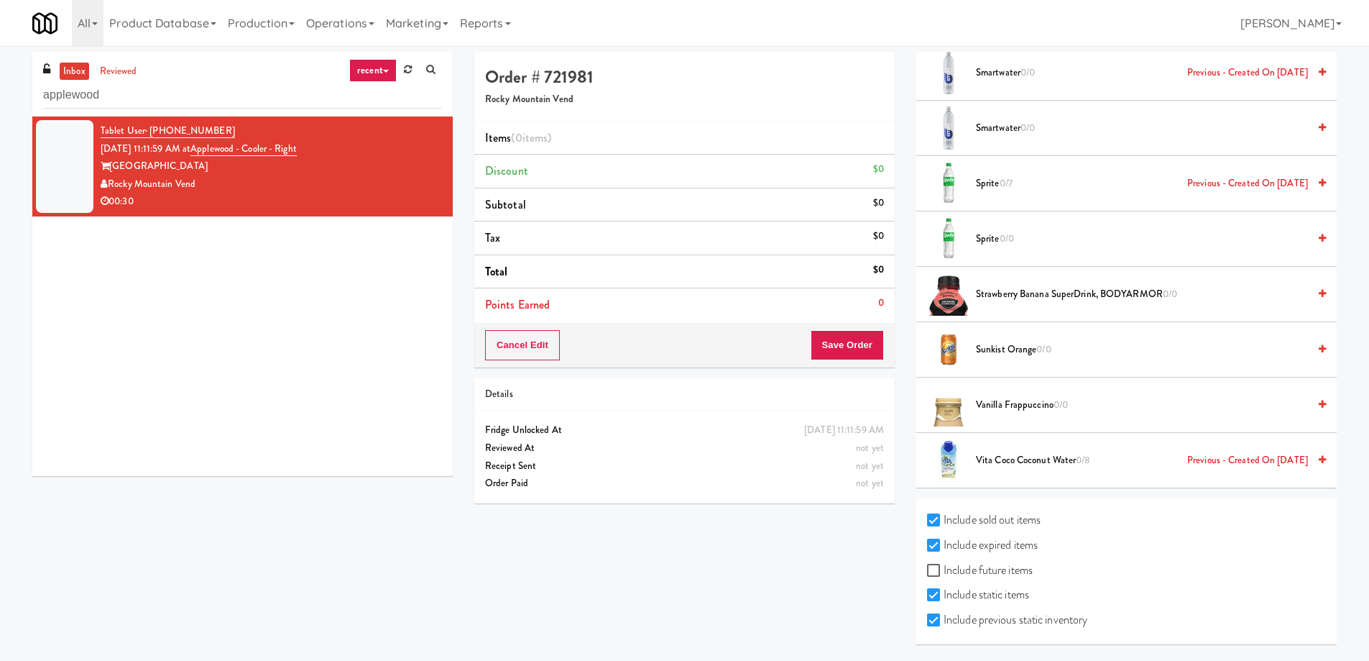
drag, startPoint x: 221, startPoint y: 183, endPoint x: 111, endPoint y: 181, distance: 110.0
click at [111, 181] on div "Rocky Mountain Vend" at bounding box center [271, 184] width 341 height 18
copy div "Rocky Mountain Vend"
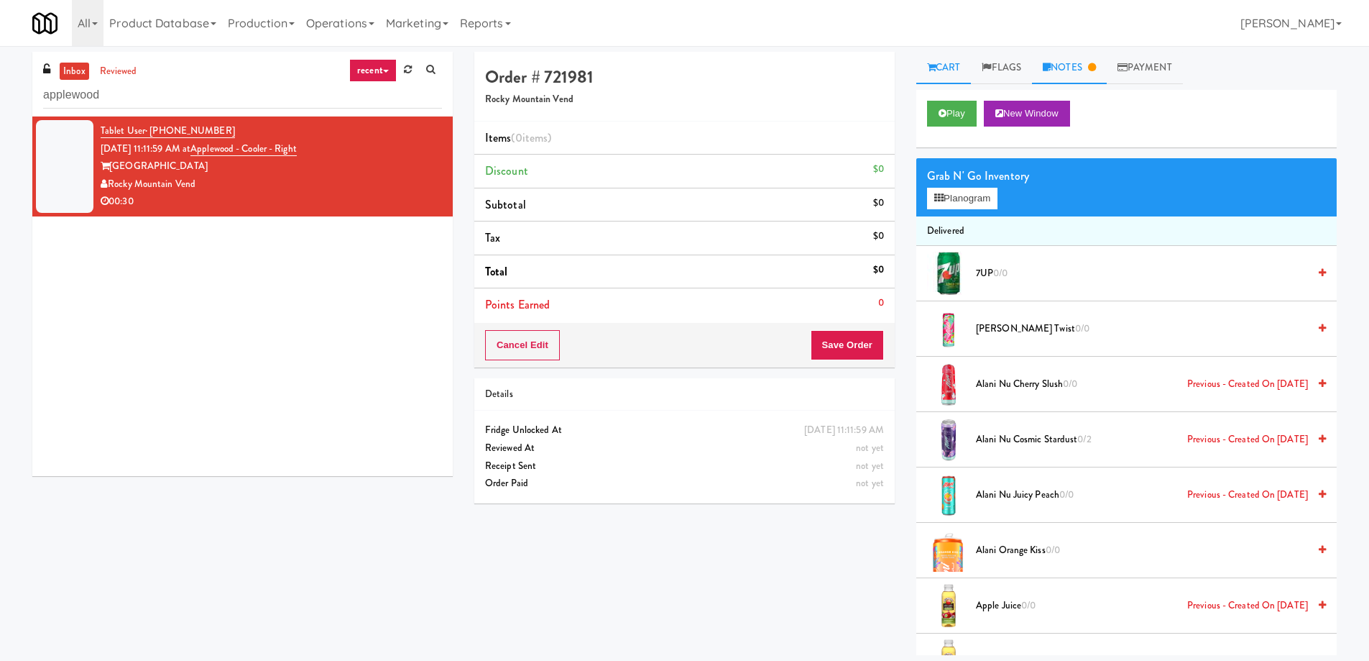
click at [1107, 58] on link "Notes" at bounding box center [1069, 68] width 75 height 32
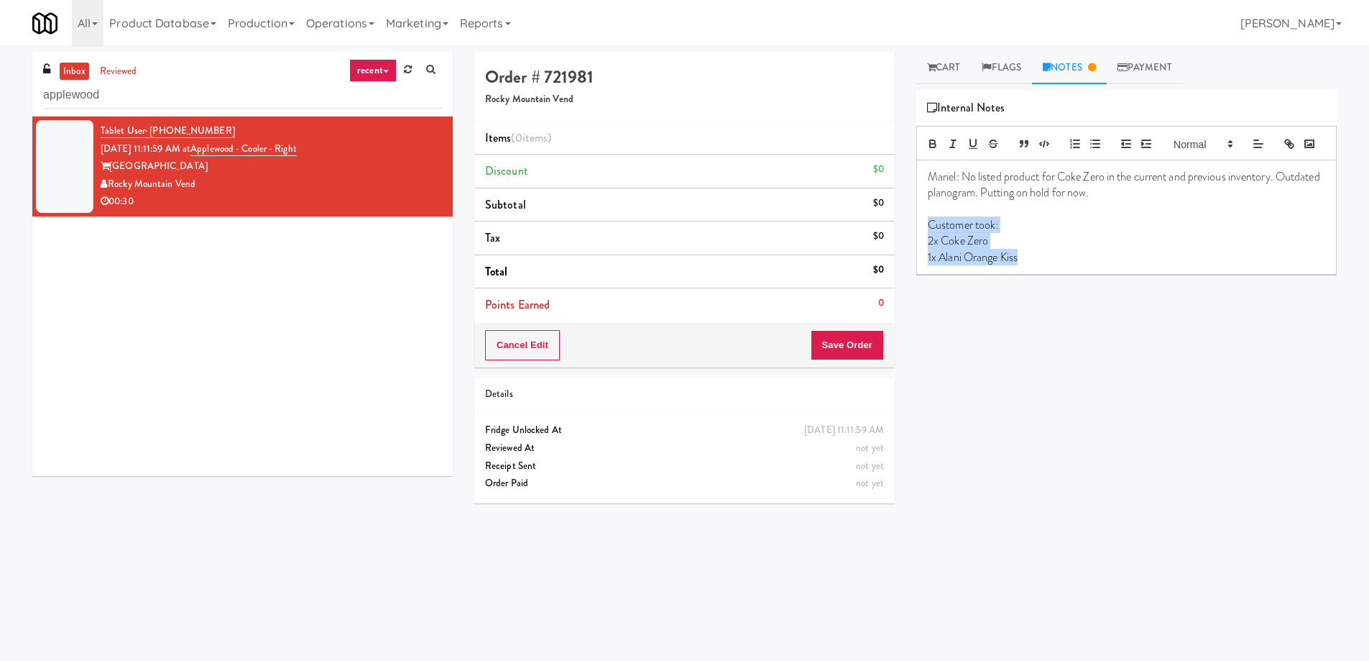
drag, startPoint x: 1052, startPoint y: 280, endPoint x: 923, endPoint y: 243, distance: 134.5
click at [923, 243] on div "Mariel: No listed product for Coke Zero in the current and previous inventory. …" at bounding box center [1126, 217] width 419 height 114
click at [941, 233] on p "Customer took:" at bounding box center [1127, 225] width 398 height 16
drag, startPoint x: 926, startPoint y: 249, endPoint x: 1109, endPoint y: 296, distance: 189.3
click at [1107, 275] on div "Mariel: No listed product for Coke Zero in the current and previous inventory. …" at bounding box center [1126, 217] width 421 height 114
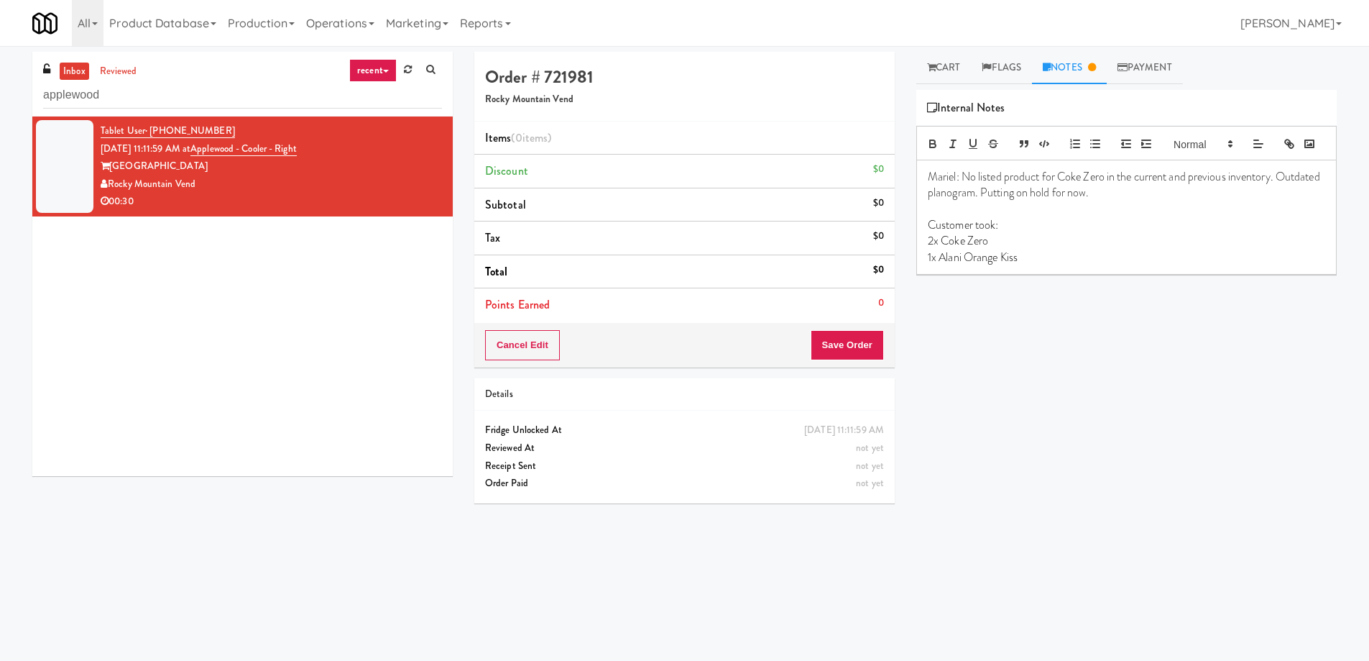
click at [1029, 326] on div "Play New Window Grab N' Go Inventory Planogram Delivered 7UP 0/0 [PERSON_NAME] …" at bounding box center [1126, 359] width 421 height 539
drag, startPoint x: 1051, startPoint y: 289, endPoint x: 884, endPoint y: 249, distance: 171.6
click at [884, 249] on div "Order # 721981 Rocky Mountain Vend Items (0 items ) Discount $0 Subtotal $0 Tax…" at bounding box center [906, 340] width 884 height 577
click at [1028, 249] on p "2x Coke Zero" at bounding box center [1127, 241] width 398 height 16
click at [1033, 249] on p "2x Coke Zero" at bounding box center [1127, 241] width 398 height 16
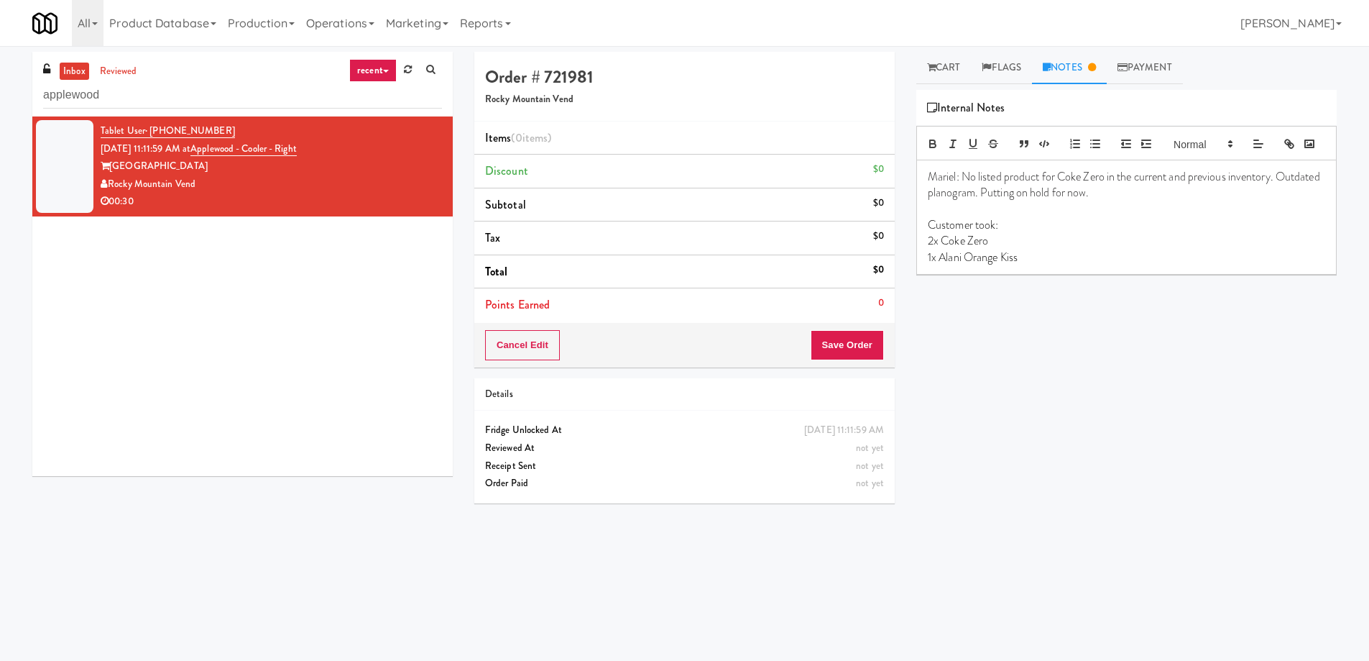
click at [1042, 375] on div "Play New Window Grab N' Go Inventory Planogram Delivered 7UP 0/0 [PERSON_NAME] …" at bounding box center [1126, 359] width 421 height 539
